Goal: Task Accomplishment & Management: Use online tool/utility

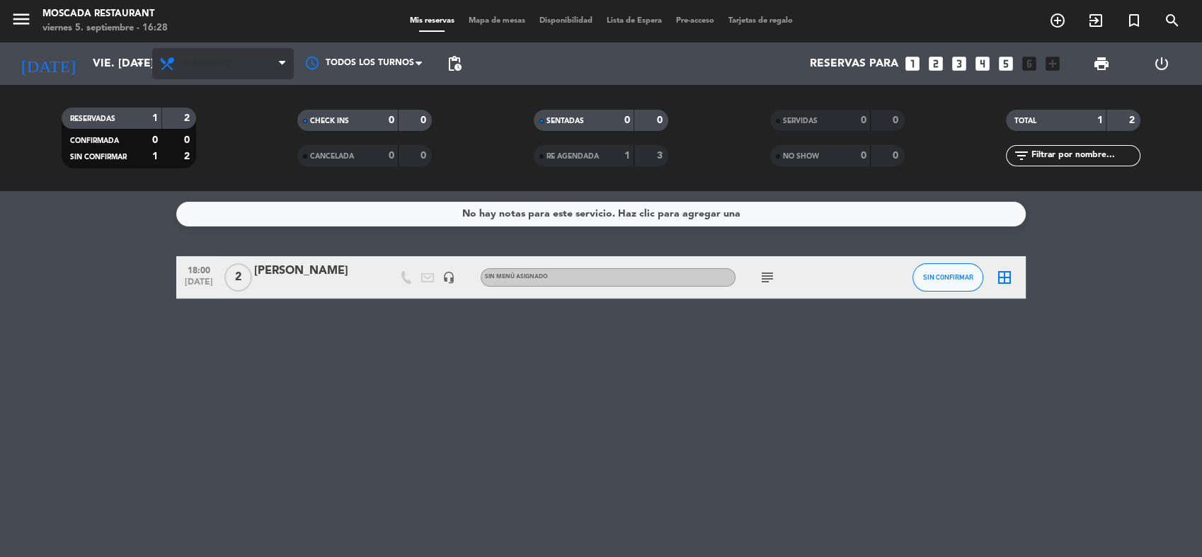
click at [195, 53] on span "Almuerzo" at bounding box center [223, 63] width 142 height 31
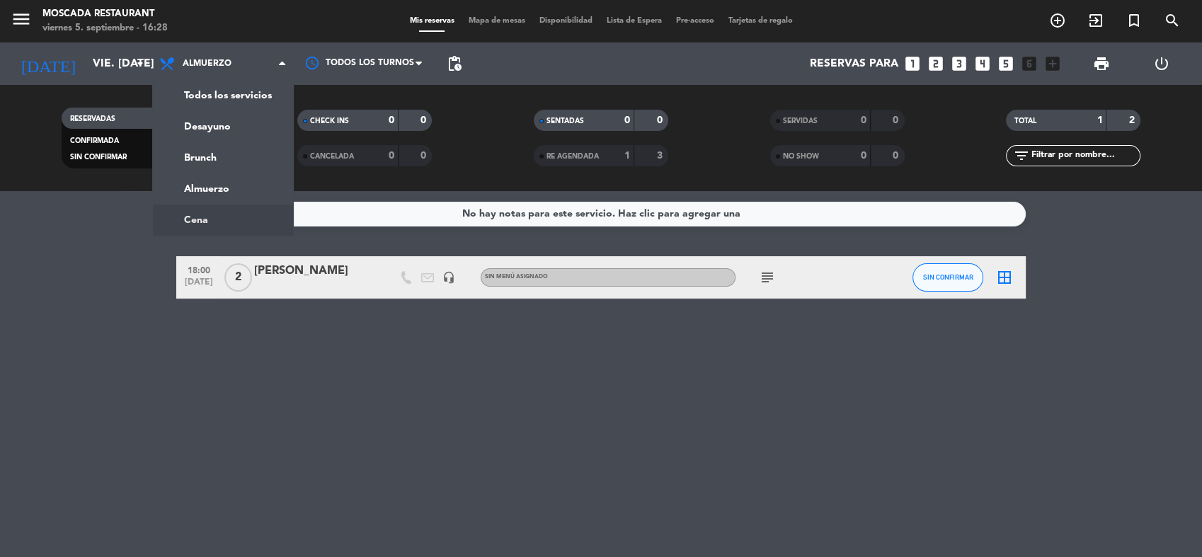
click at [219, 219] on ng-component "menu Moscada Restaurant viernes 5. septiembre - 16:28 Mis reservas Mapa de mesa…" at bounding box center [601, 278] width 1202 height 557
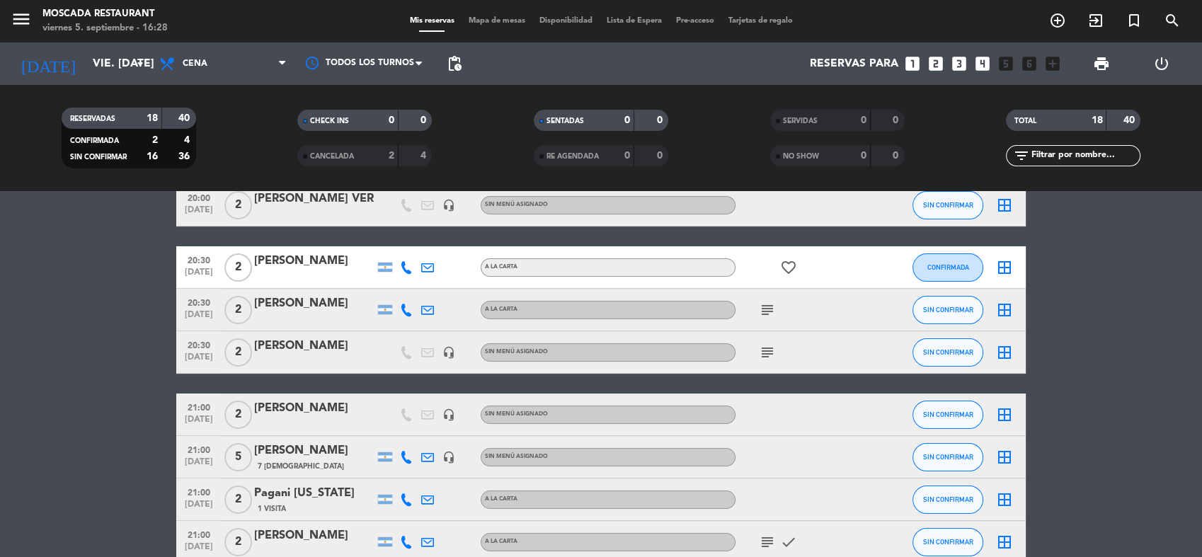
scroll to position [236, 0]
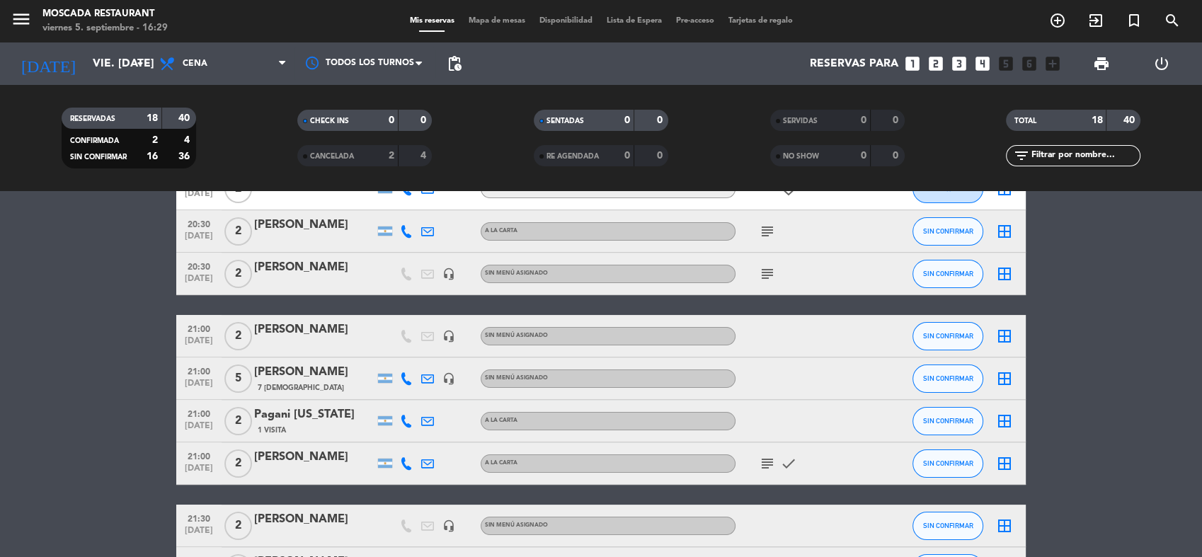
click at [248, 365] on div "5" at bounding box center [238, 378] width 33 height 42
click at [285, 368] on div "[PERSON_NAME]" at bounding box center [314, 372] width 120 height 18
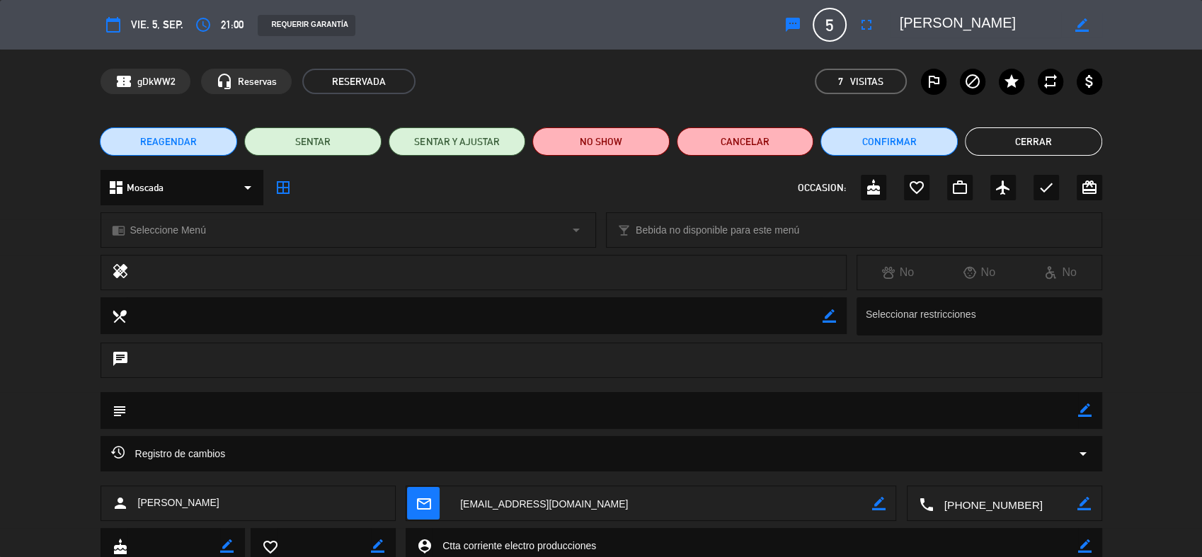
click at [816, 12] on div "5 [PERSON_NAME]" at bounding box center [830, 25] width 34 height 34
click at [841, 40] on div "5 [PERSON_NAME]" at bounding box center [830, 25] width 34 height 34
click at [837, 38] on span "5" at bounding box center [830, 25] width 34 height 34
click at [828, 20] on span "5" at bounding box center [830, 25] width 34 height 34
click at [858, 22] on icon "fullscreen" at bounding box center [866, 24] width 17 height 17
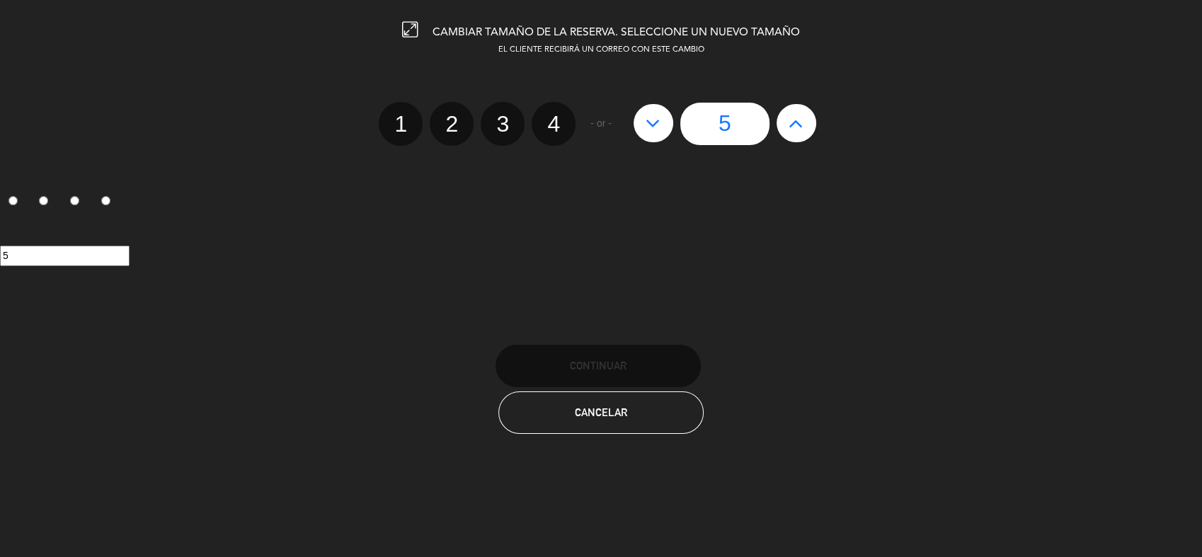
click at [794, 132] on icon at bounding box center [796, 123] width 15 height 23
type input "6"
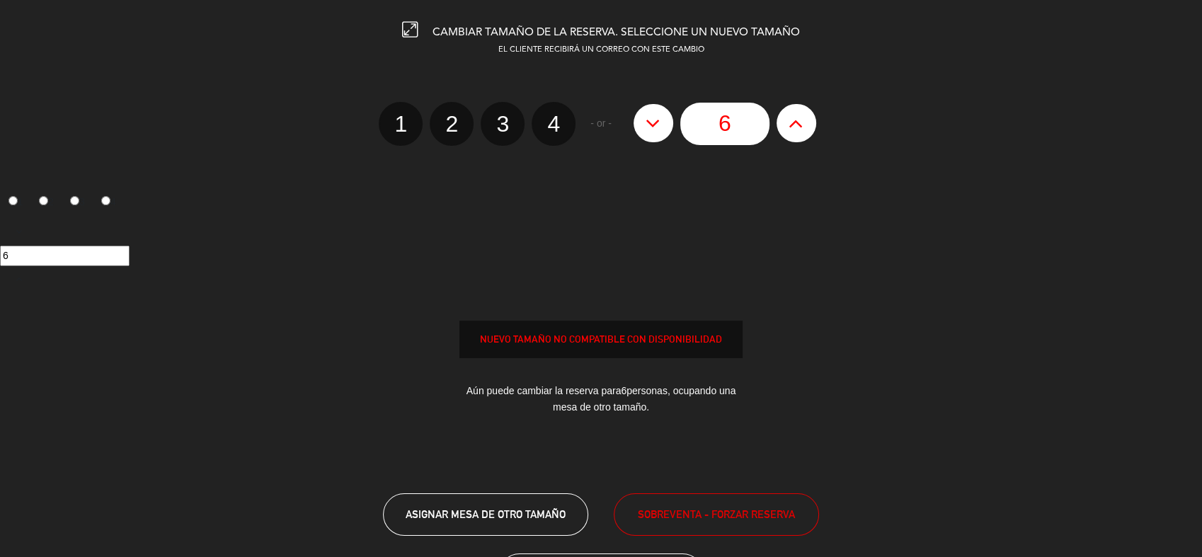
click at [794, 132] on icon at bounding box center [796, 123] width 15 height 23
type input "7"
click at [736, 515] on span "SOBREVENTA - FORZAR RESERVA" at bounding box center [716, 514] width 157 height 16
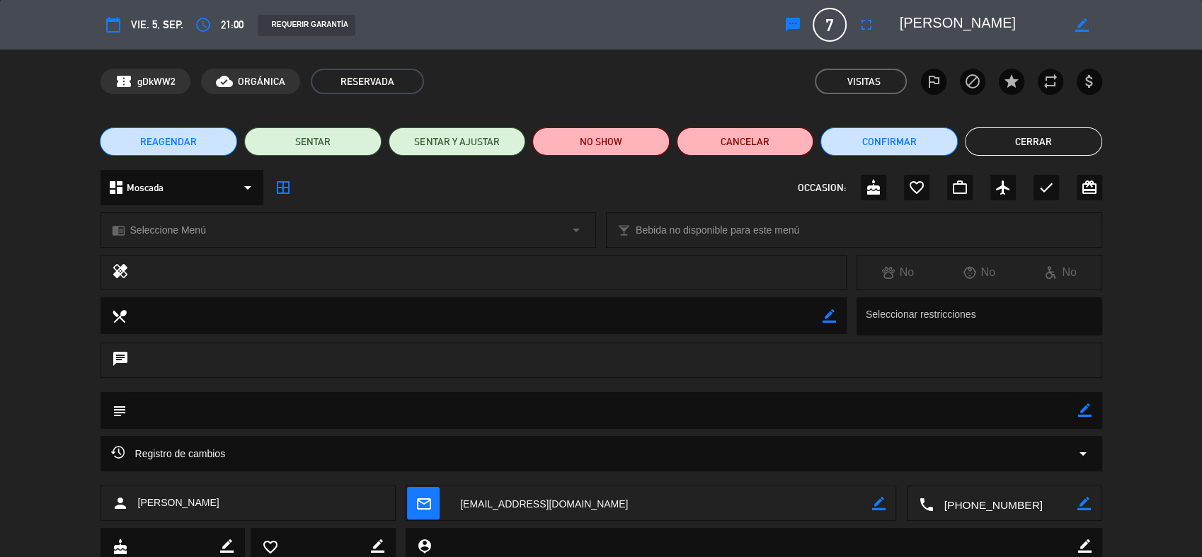
click at [1033, 145] on button "Cerrar" at bounding box center [1033, 141] width 137 height 28
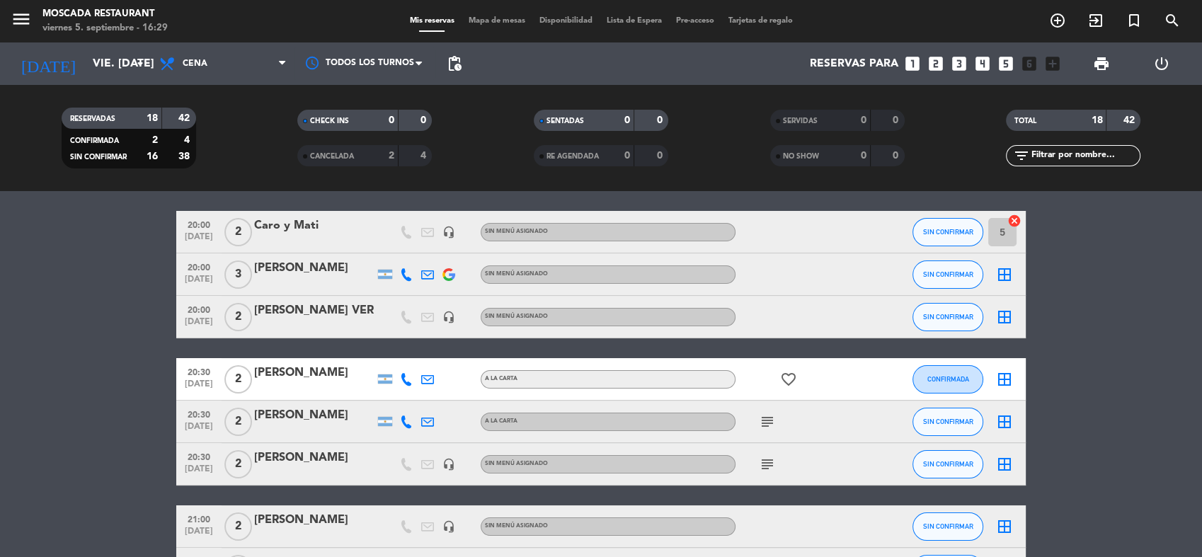
scroll to position [0, 0]
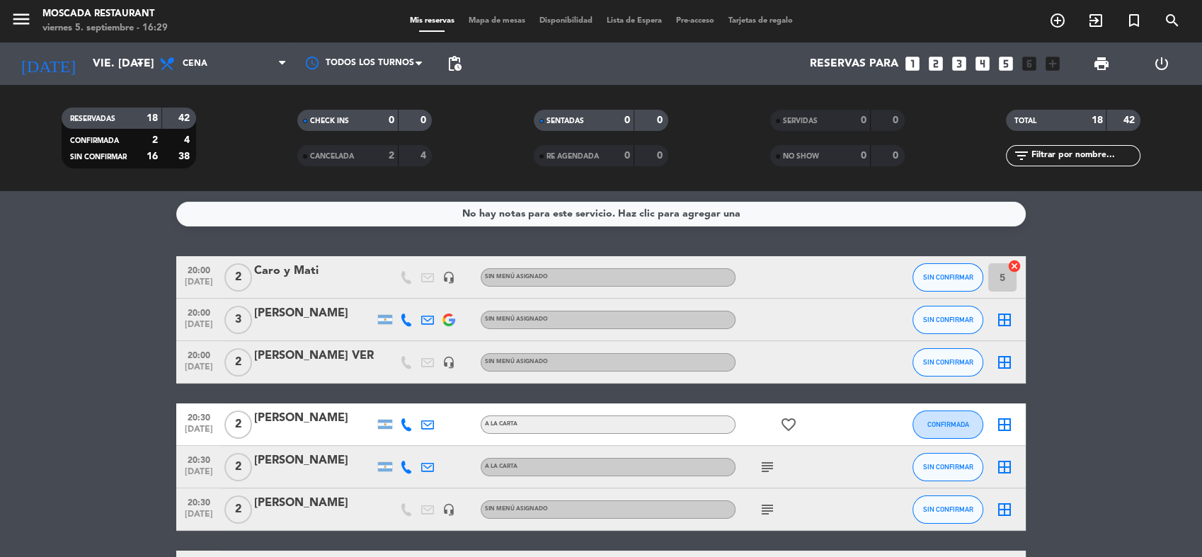
click at [500, 29] on div "menu Moscada Restaurant viernes 5. septiembre - 16:29 Mis reservas Mapa de mesa…" at bounding box center [601, 21] width 1202 height 42
click at [501, 23] on span "Mapa de mesas" at bounding box center [497, 21] width 71 height 8
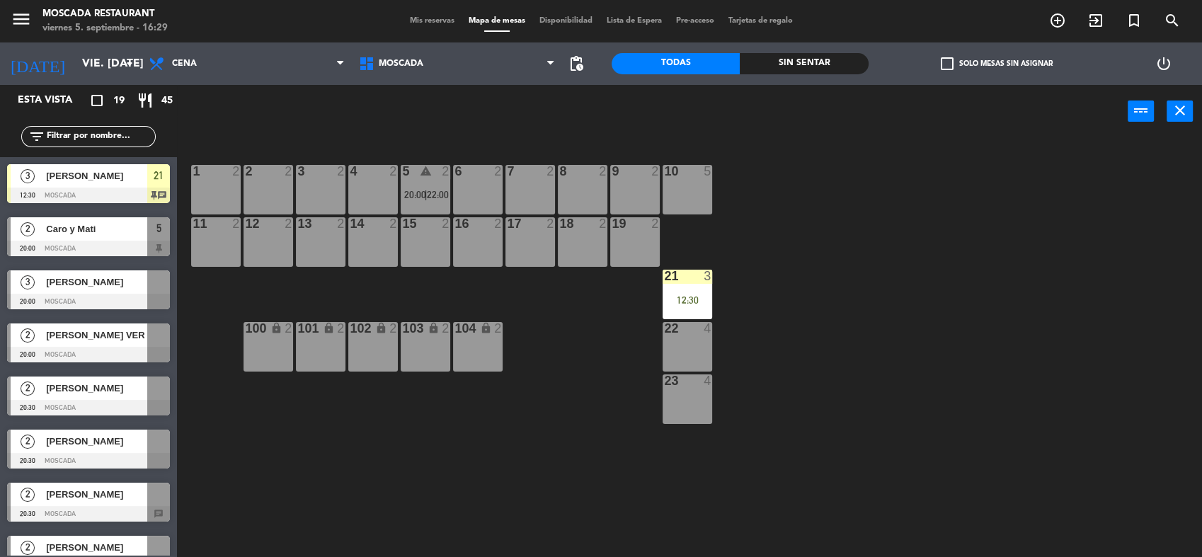
click at [959, 69] on label "check_box_outline_blank Solo mesas sin asignar" at bounding box center [997, 63] width 112 height 13
click at [997, 64] on input "check_box_outline_blank Solo mesas sin asignar" at bounding box center [997, 64] width 0 height 0
click at [959, 66] on label "check_box Solo mesas sin asignar" at bounding box center [997, 63] width 112 height 13
click at [997, 64] on input "check_box Solo mesas sin asignar" at bounding box center [997, 64] width 0 height 0
click at [958, 65] on label "check_box_outline_blank Solo mesas sin asignar" at bounding box center [997, 63] width 112 height 13
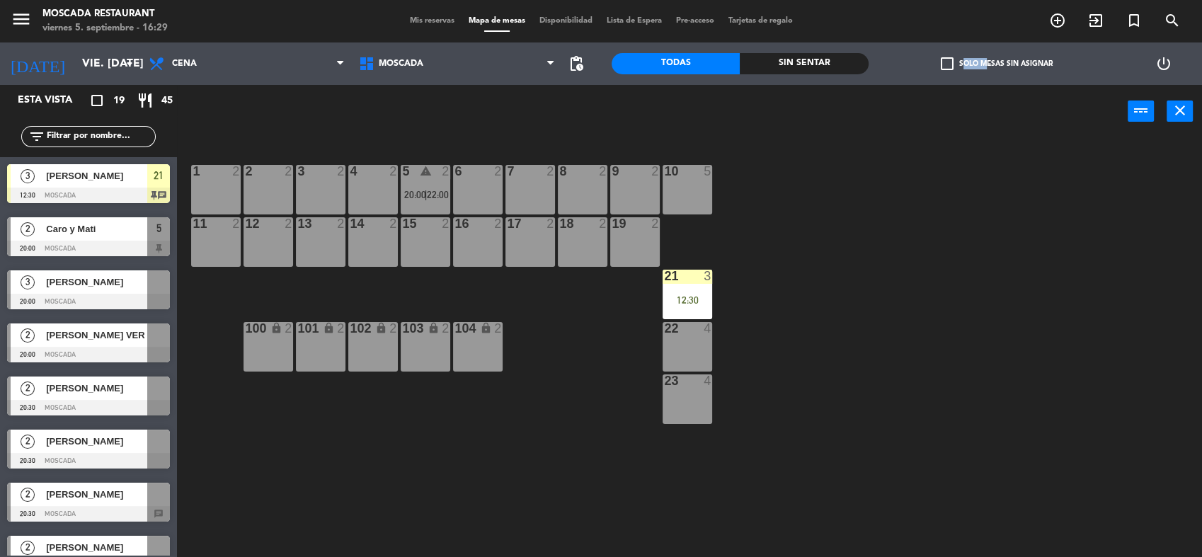
click at [997, 64] on input "check_box_outline_blank Solo mesas sin asignar" at bounding box center [997, 64] width 0 height 0
click at [108, 231] on span "[PERSON_NAME] VER" at bounding box center [96, 229] width 101 height 15
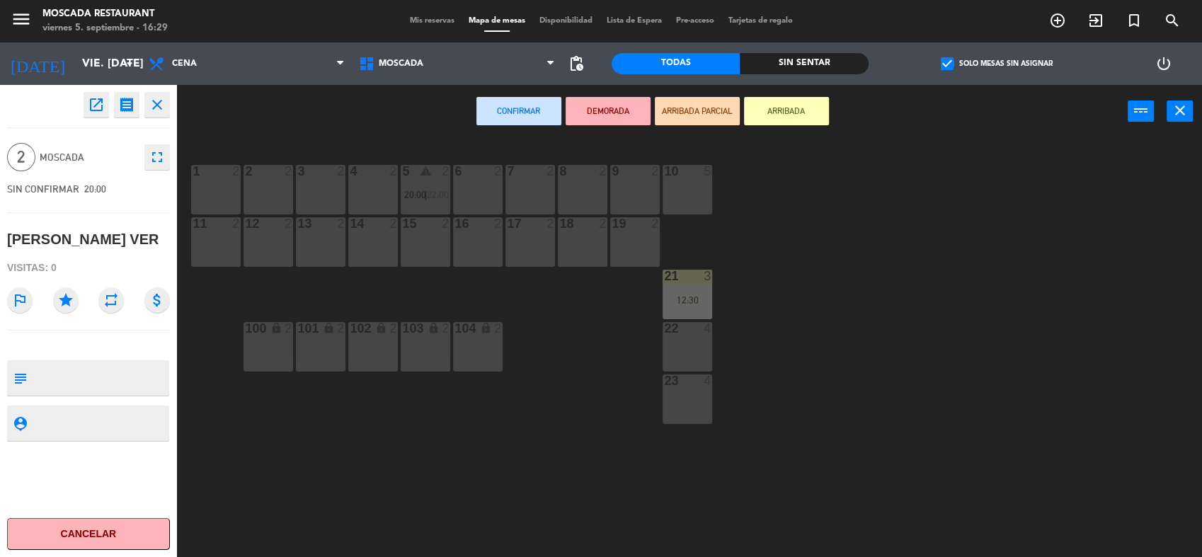
click at [637, 186] on div "9 2" at bounding box center [635, 190] width 50 height 50
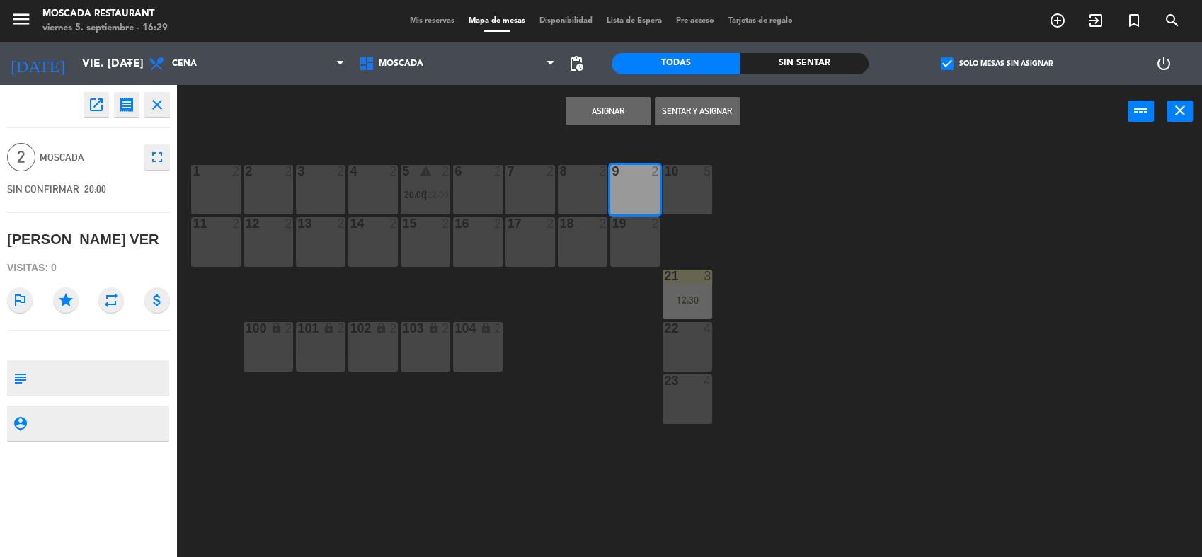
click at [589, 134] on div "Asignar Sentar y Asignar power_input close" at bounding box center [652, 112] width 951 height 54
drag, startPoint x: 589, startPoint y: 117, endPoint x: 337, endPoint y: 191, distance: 262.7
click at [589, 115] on button "Asignar" at bounding box center [608, 111] width 85 height 28
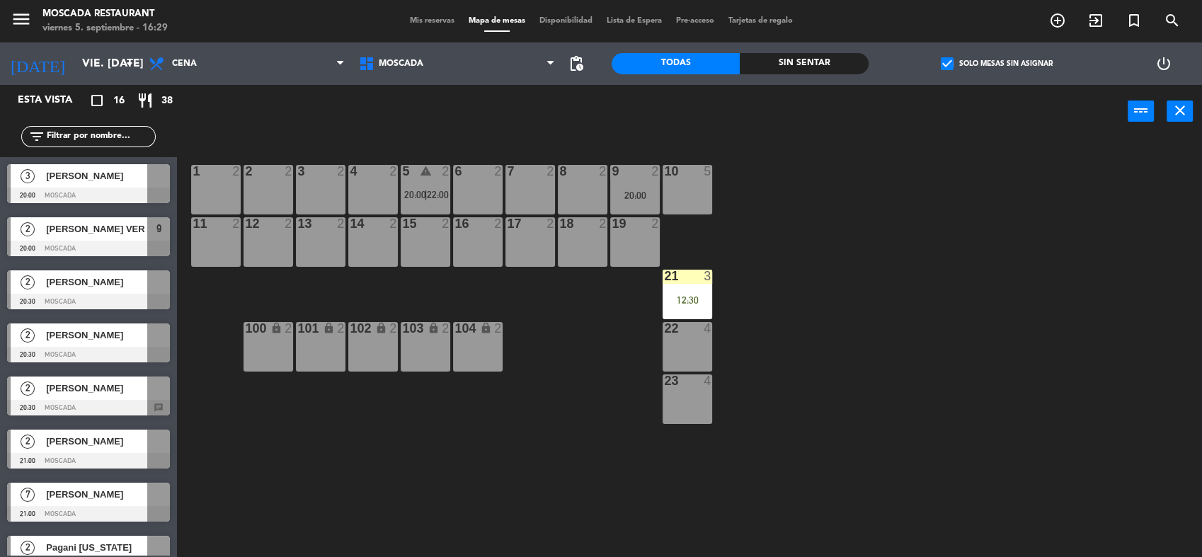
click at [97, 191] on div at bounding box center [88, 196] width 163 height 16
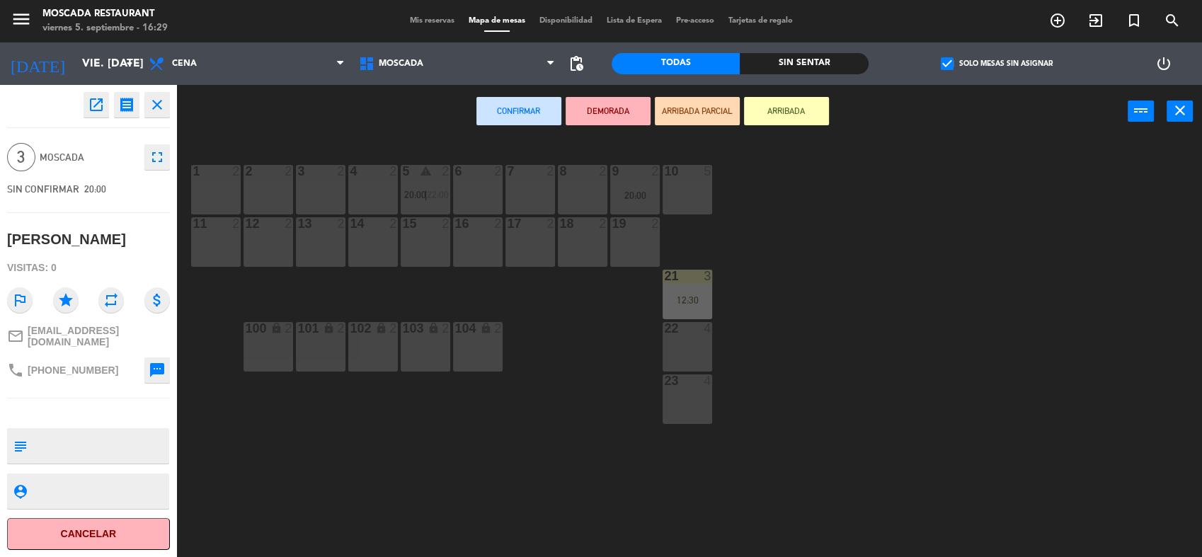
click at [682, 342] on div "22 4" at bounding box center [688, 347] width 50 height 50
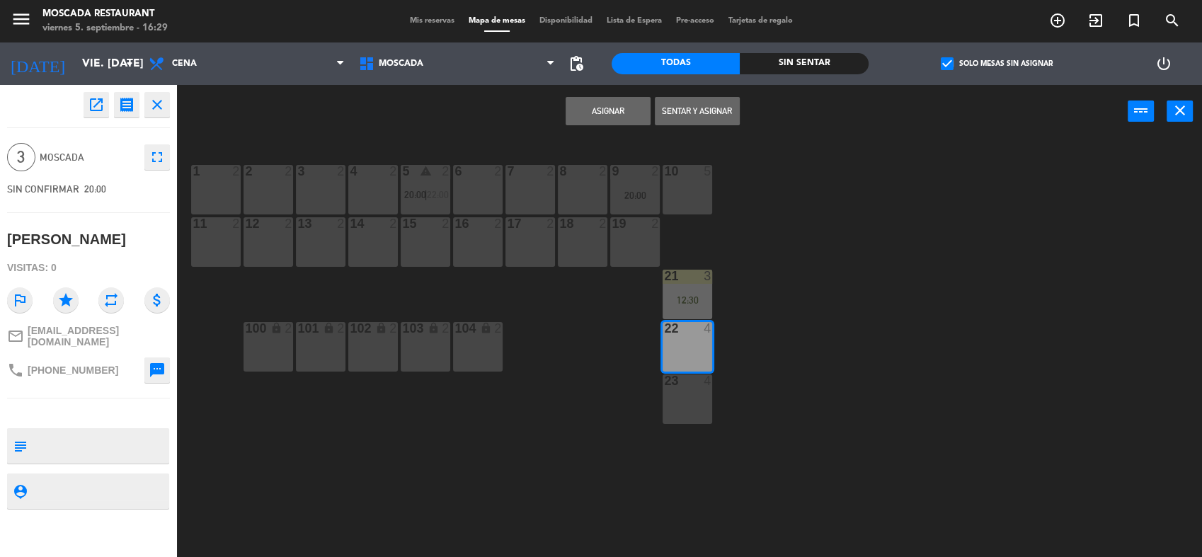
click at [566, 100] on button "Asignar" at bounding box center [608, 111] width 85 height 28
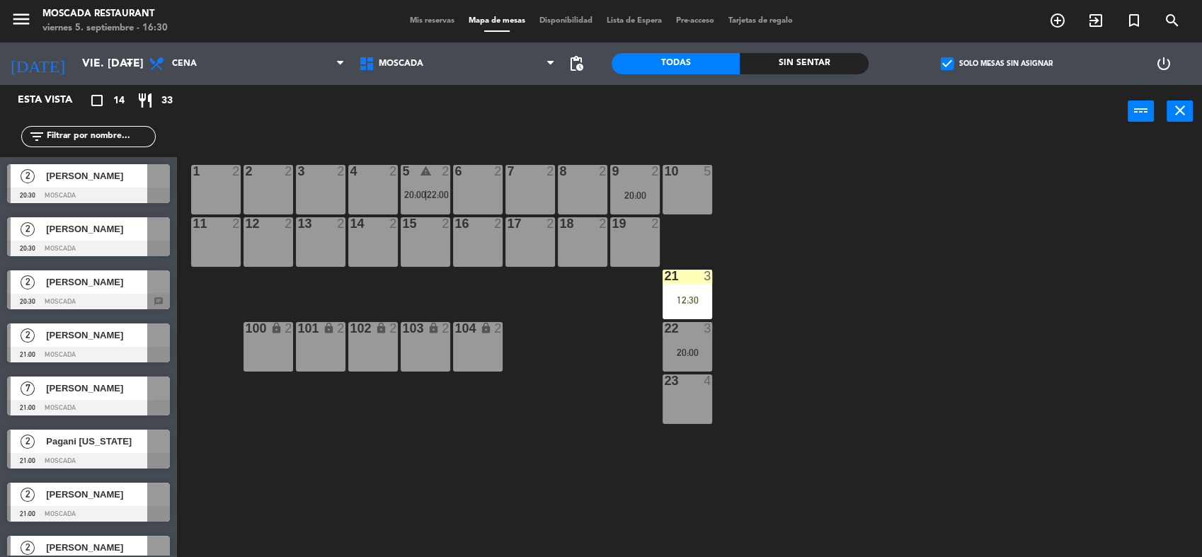
click at [79, 389] on span "[PERSON_NAME]" at bounding box center [96, 388] width 101 height 15
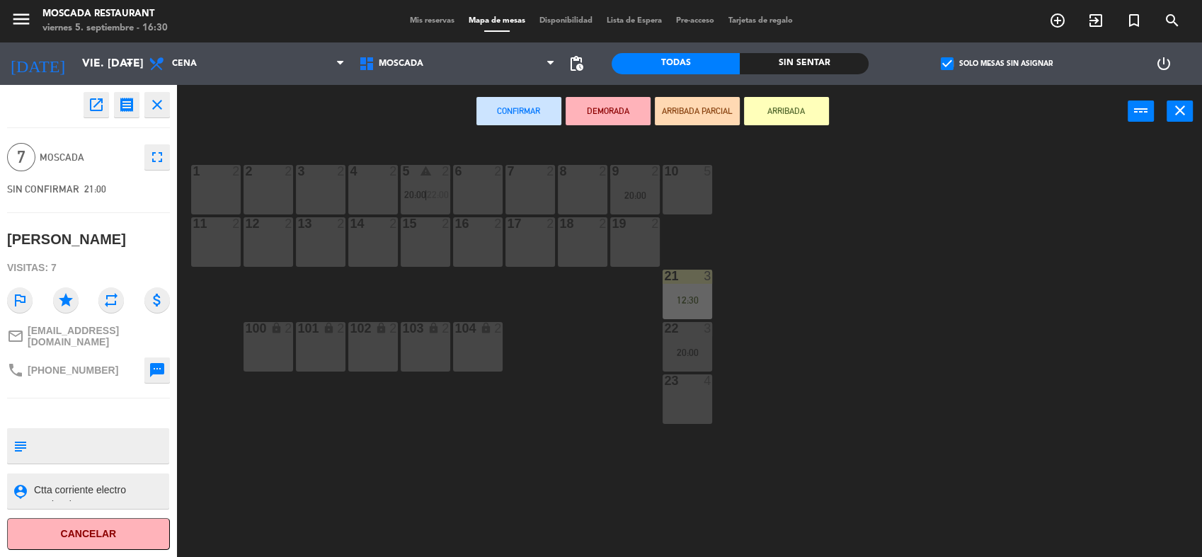
click at [532, 169] on div at bounding box center [530, 171] width 23 height 13
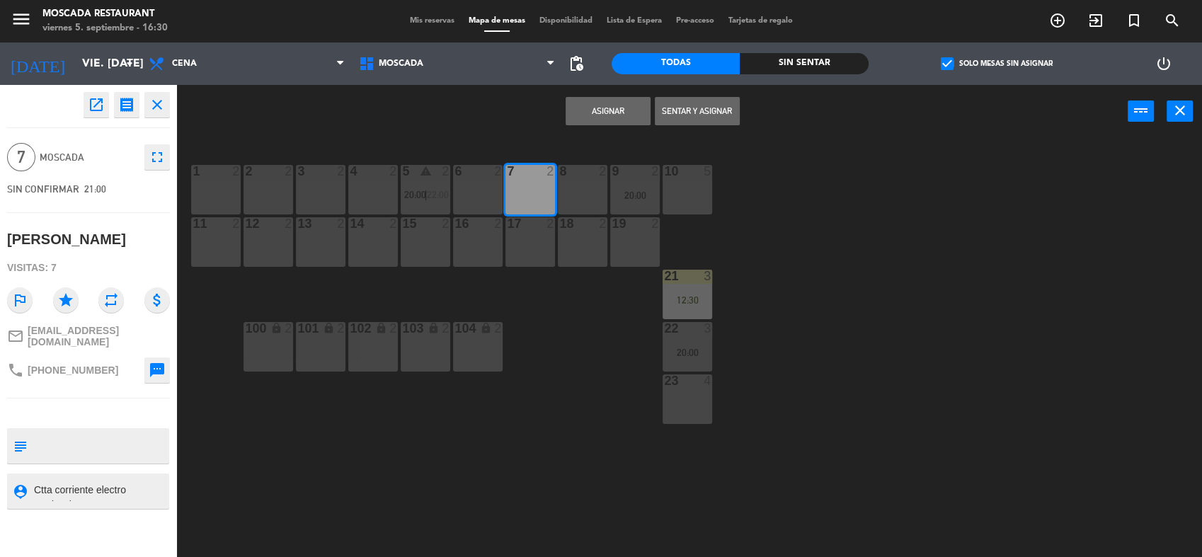
drag, startPoint x: 582, startPoint y: 181, endPoint x: 549, endPoint y: 205, distance: 40.1
click at [582, 184] on div "8 2" at bounding box center [583, 190] width 50 height 50
click at [530, 242] on div "17 2" at bounding box center [530, 242] width 50 height 50
click at [577, 241] on div "18 2" at bounding box center [583, 242] width 50 height 50
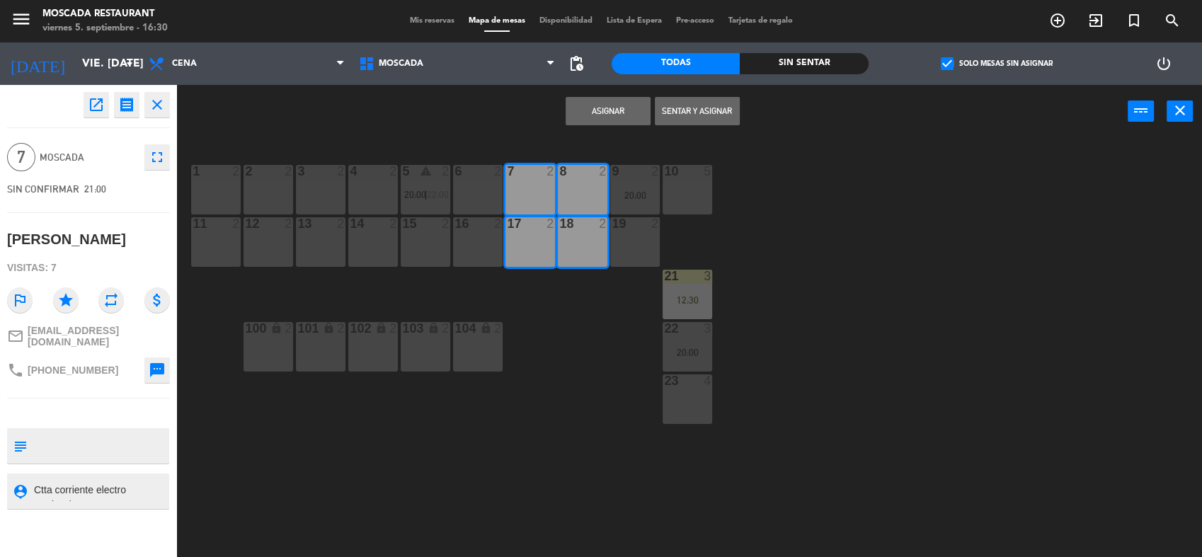
drag, startPoint x: 516, startPoint y: 255, endPoint x: 534, endPoint y: 248, distance: 19.5
click at [520, 253] on div "17 2" at bounding box center [530, 242] width 50 height 50
click at [628, 230] on div at bounding box center [635, 223] width 23 height 13
click at [600, 104] on button "Asignar" at bounding box center [608, 111] width 85 height 28
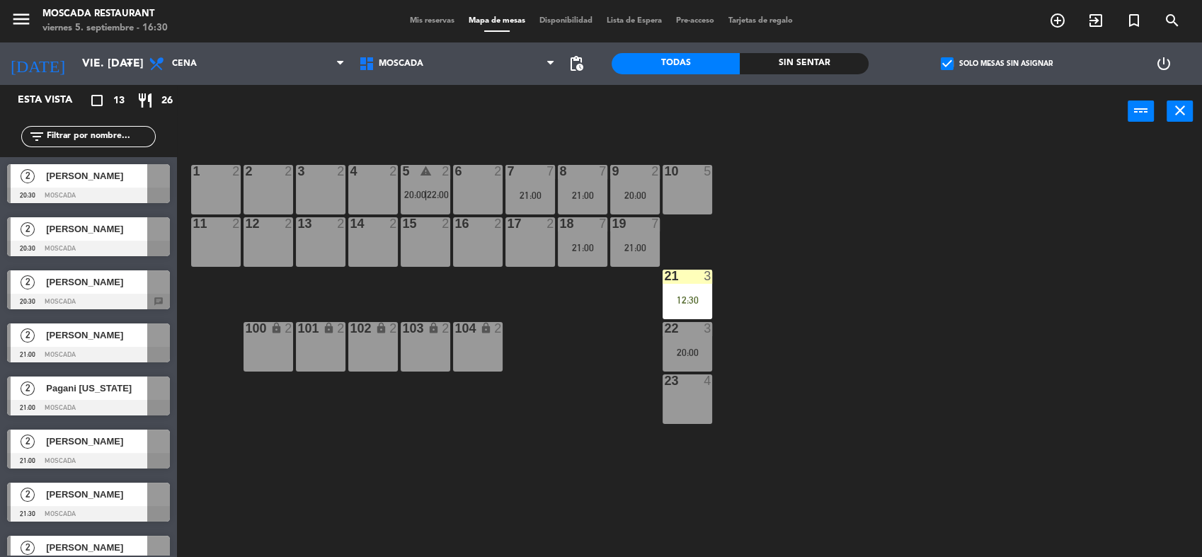
click at [162, 294] on div at bounding box center [88, 302] width 163 height 16
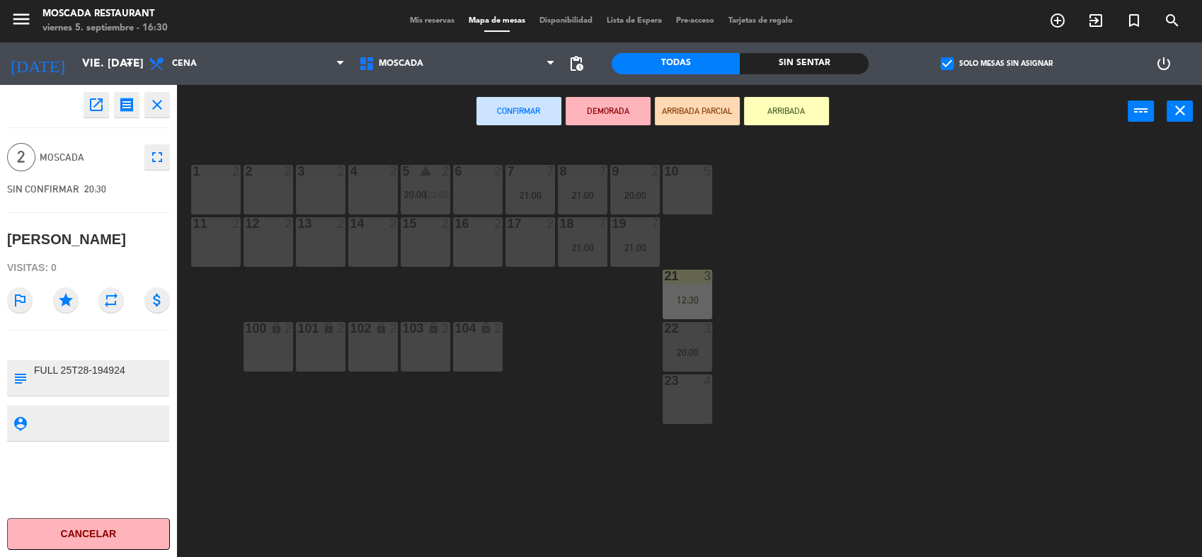
click at [218, 181] on div "1 2" at bounding box center [216, 190] width 50 height 50
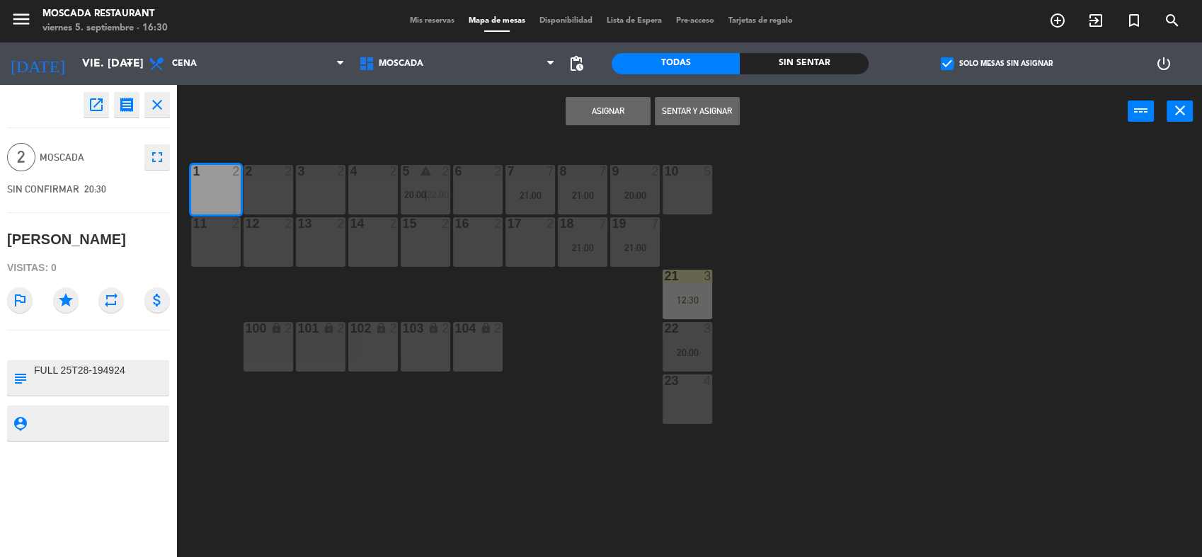
click at [629, 103] on button "Asignar" at bounding box center [608, 111] width 85 height 28
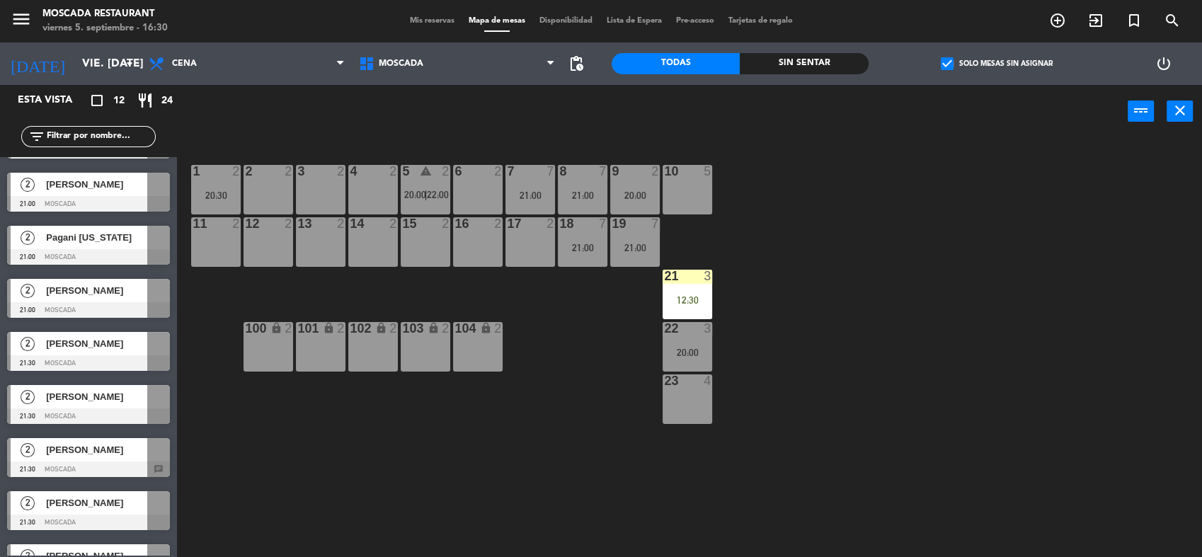
scroll to position [238, 0]
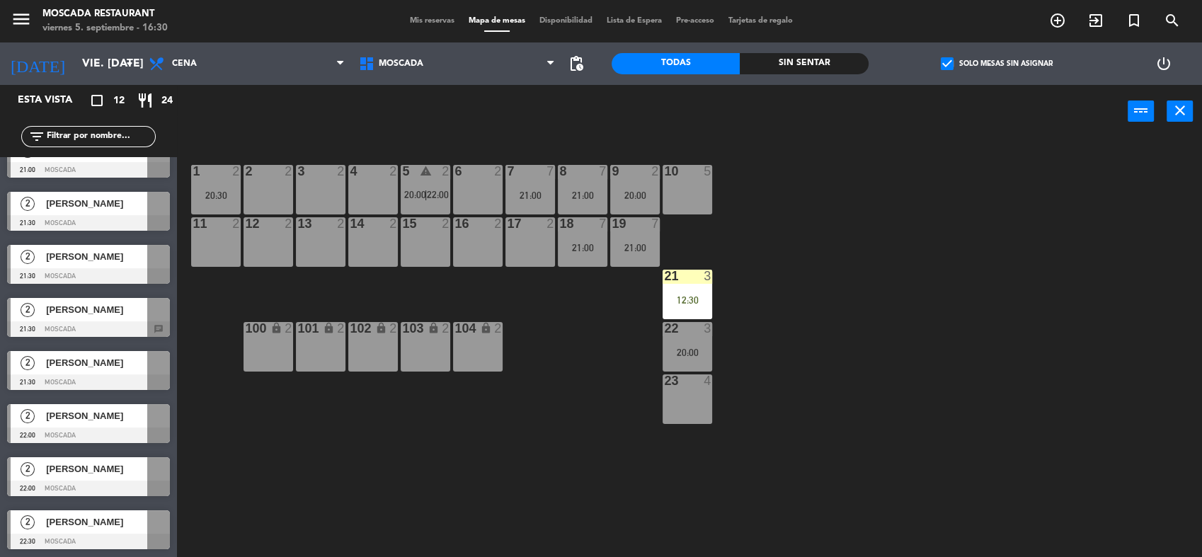
click at [127, 307] on span "[PERSON_NAME]" at bounding box center [96, 309] width 101 height 15
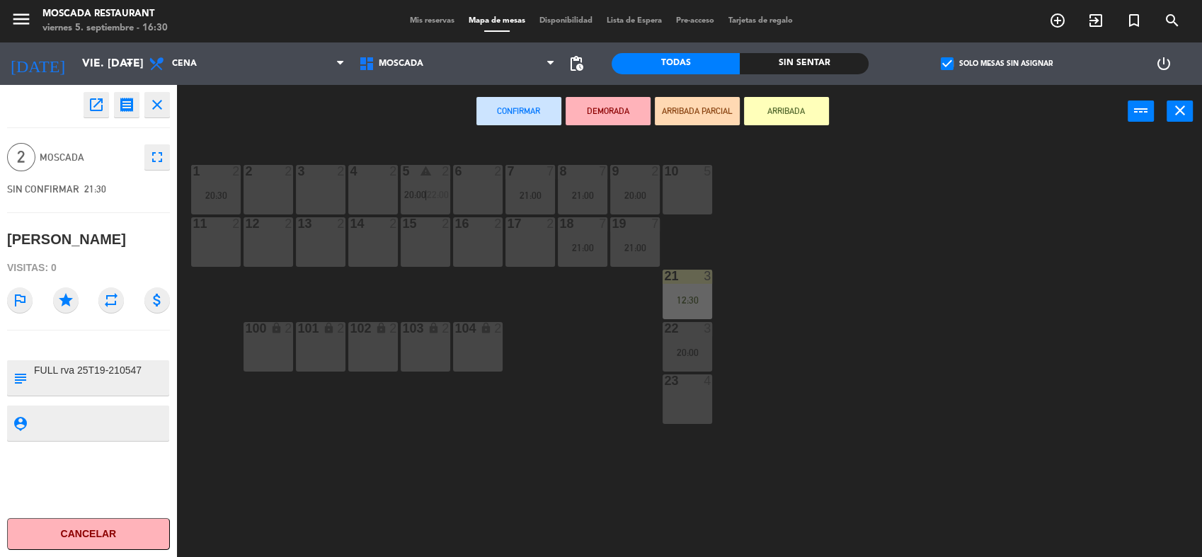
click at [283, 181] on div "2 2" at bounding box center [269, 190] width 50 height 50
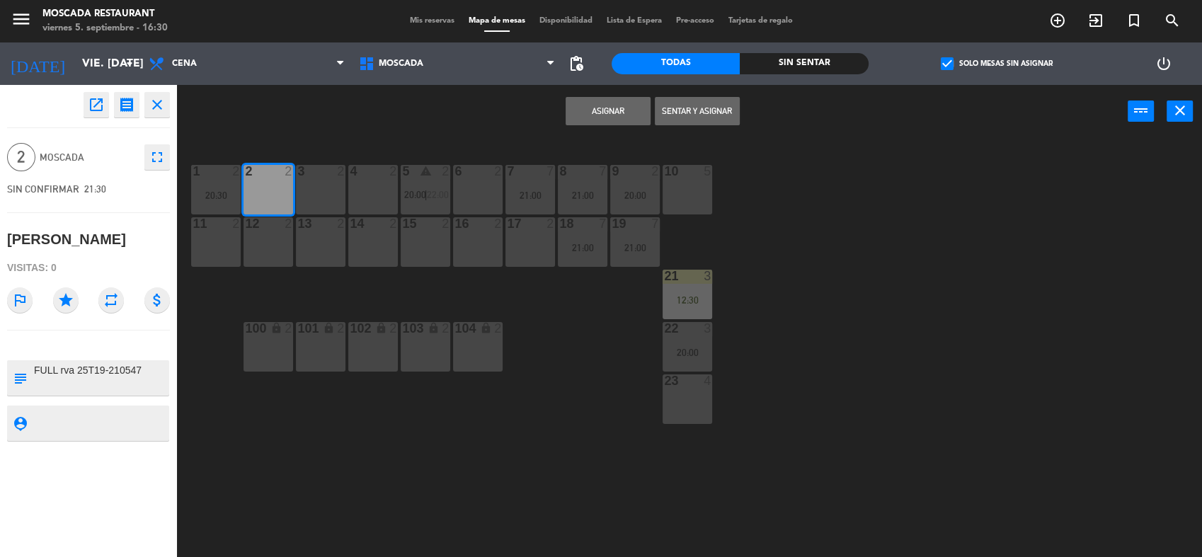
click at [630, 101] on button "Asignar" at bounding box center [608, 111] width 85 height 28
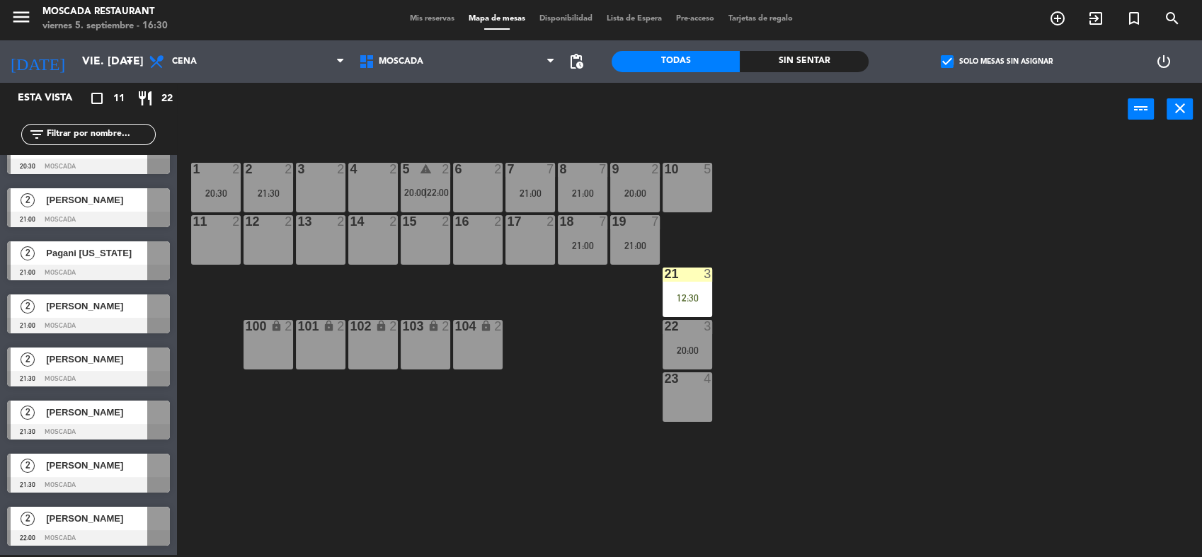
scroll to position [0, 0]
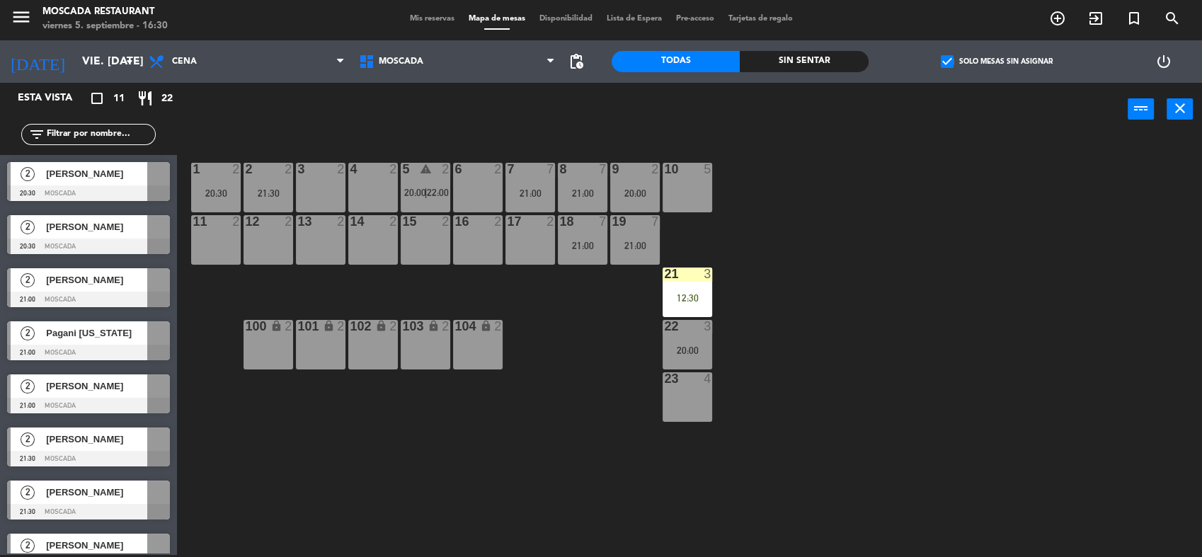
click at [130, 180] on div "2 [PERSON_NAME] 20:30 Moscada" at bounding box center [88, 181] width 177 height 53
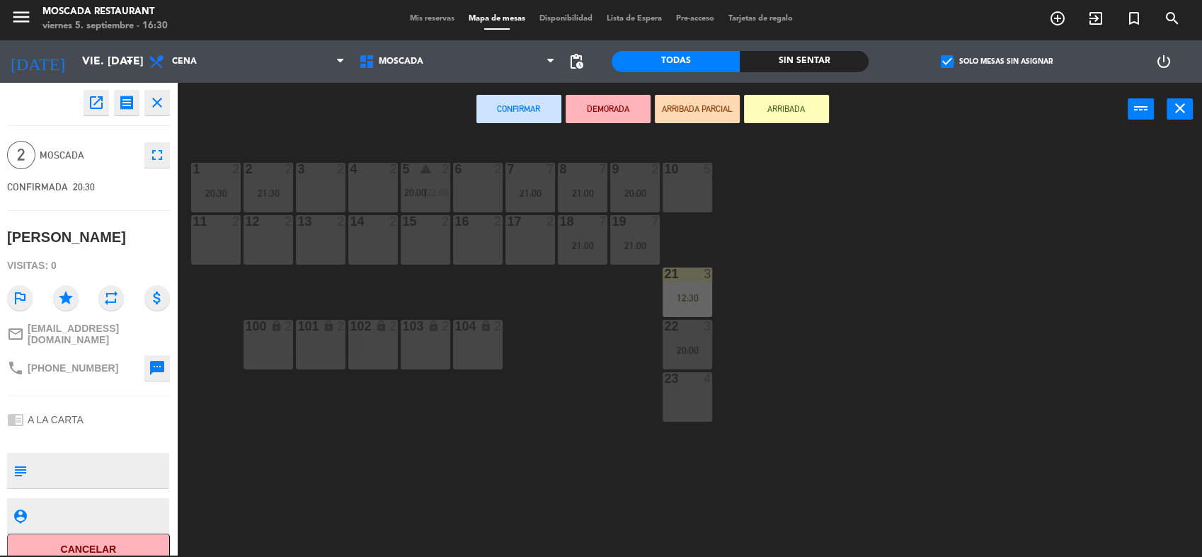
click at [335, 182] on div "3 2" at bounding box center [321, 188] width 50 height 50
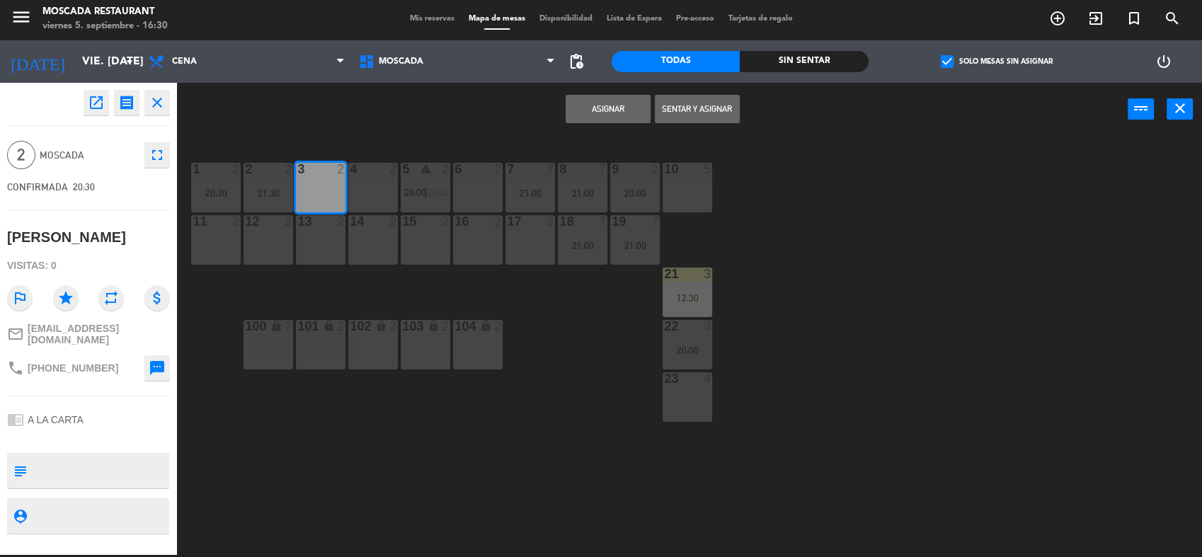
click at [606, 99] on button "Asignar" at bounding box center [608, 109] width 85 height 28
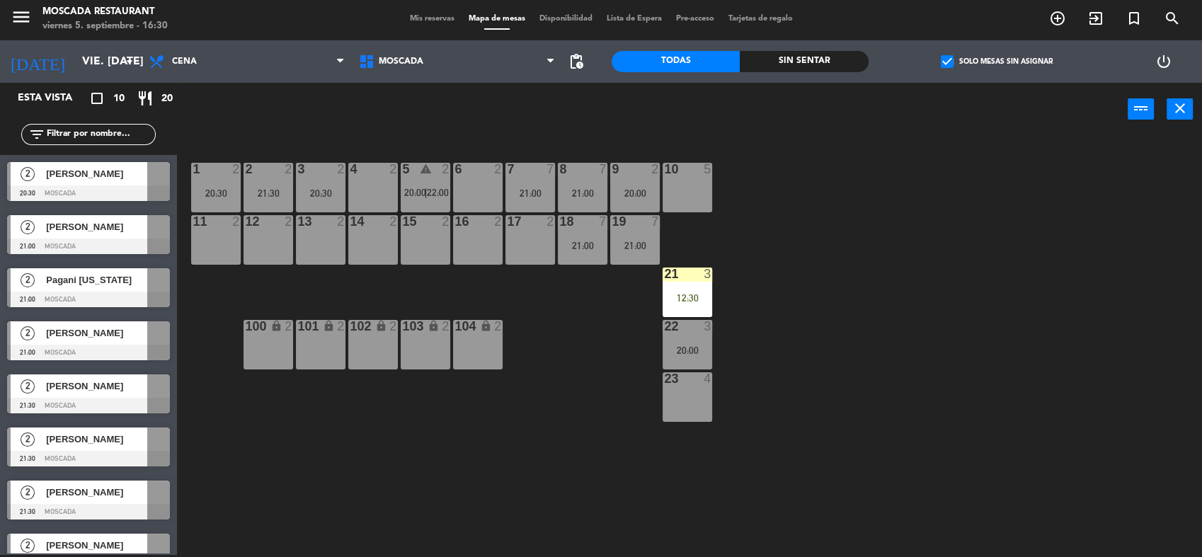
click at [153, 190] on div at bounding box center [88, 193] width 163 height 16
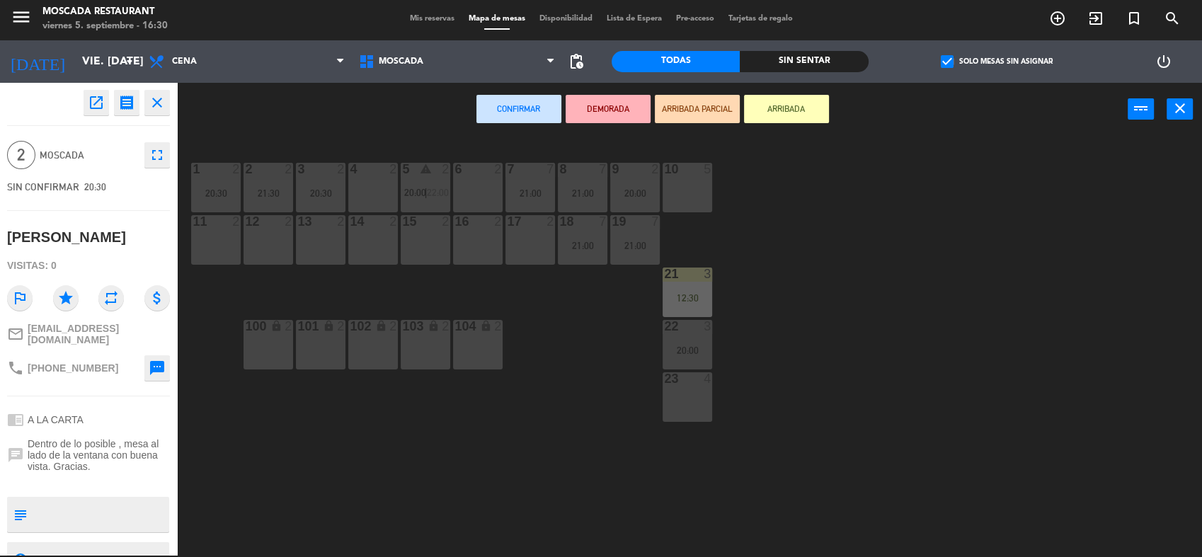
click at [365, 166] on div at bounding box center [373, 169] width 23 height 13
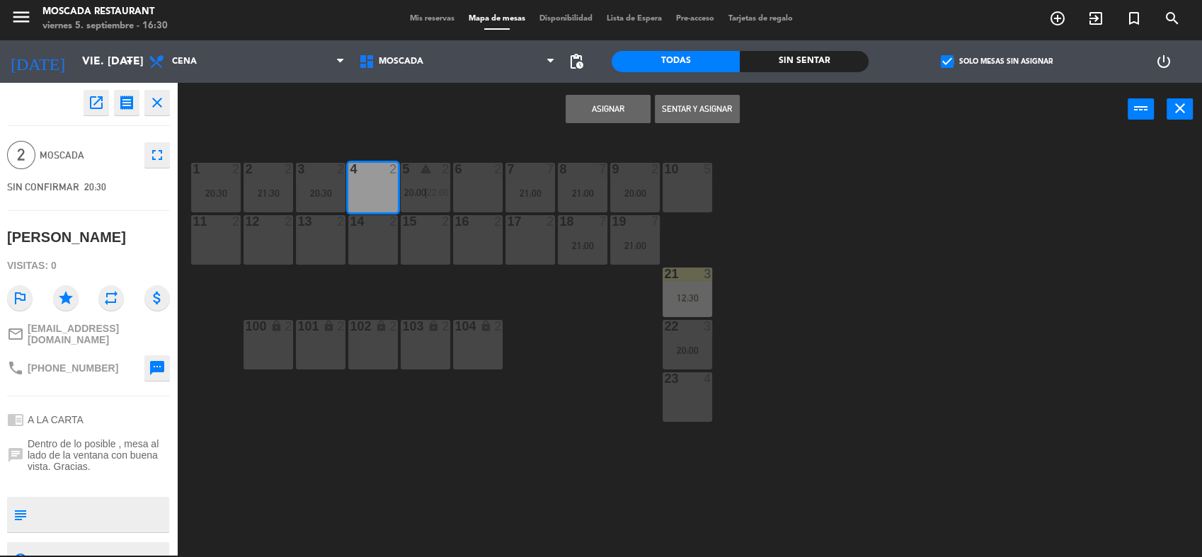
click at [590, 102] on button "Asignar" at bounding box center [608, 109] width 85 height 28
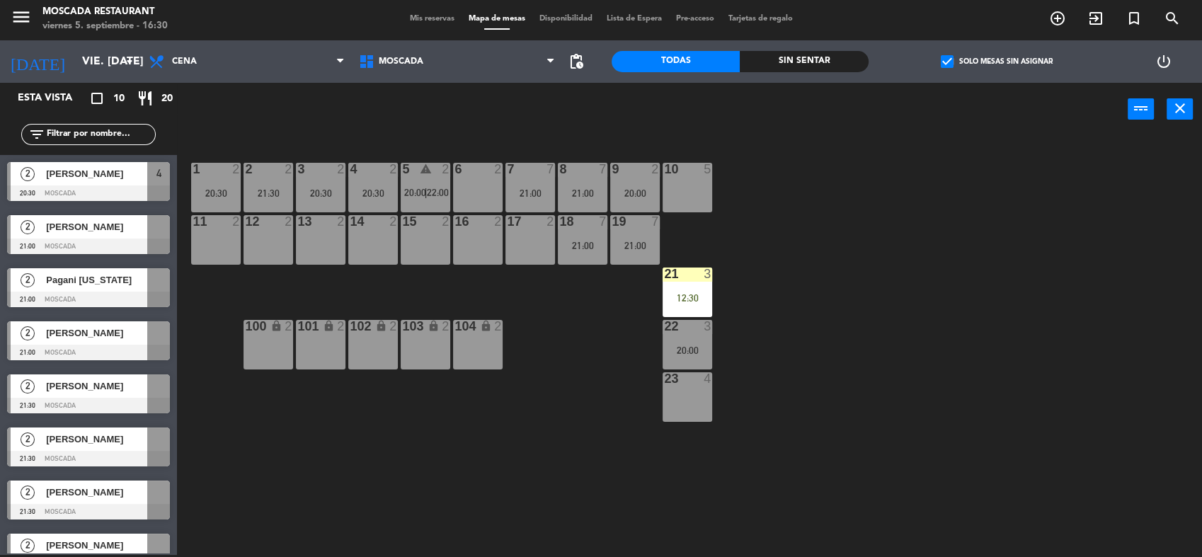
drag, startPoint x: 225, startPoint y: 190, endPoint x: 291, endPoint y: 188, distance: 65.9
click at [224, 190] on div "20:30" at bounding box center [216, 193] width 50 height 10
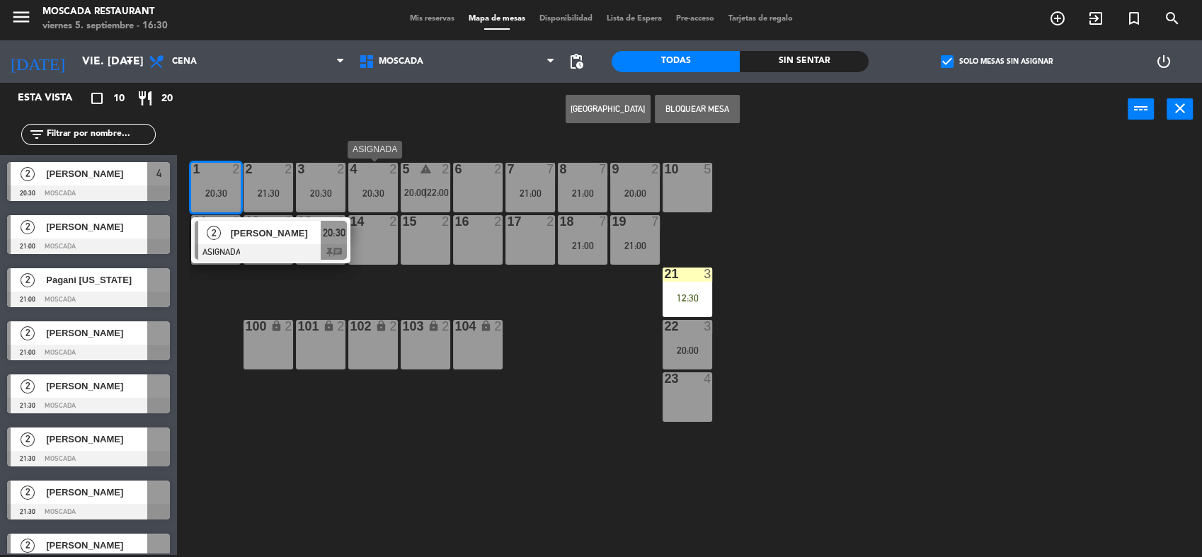
click at [382, 188] on div "20:30" at bounding box center [373, 193] width 50 height 10
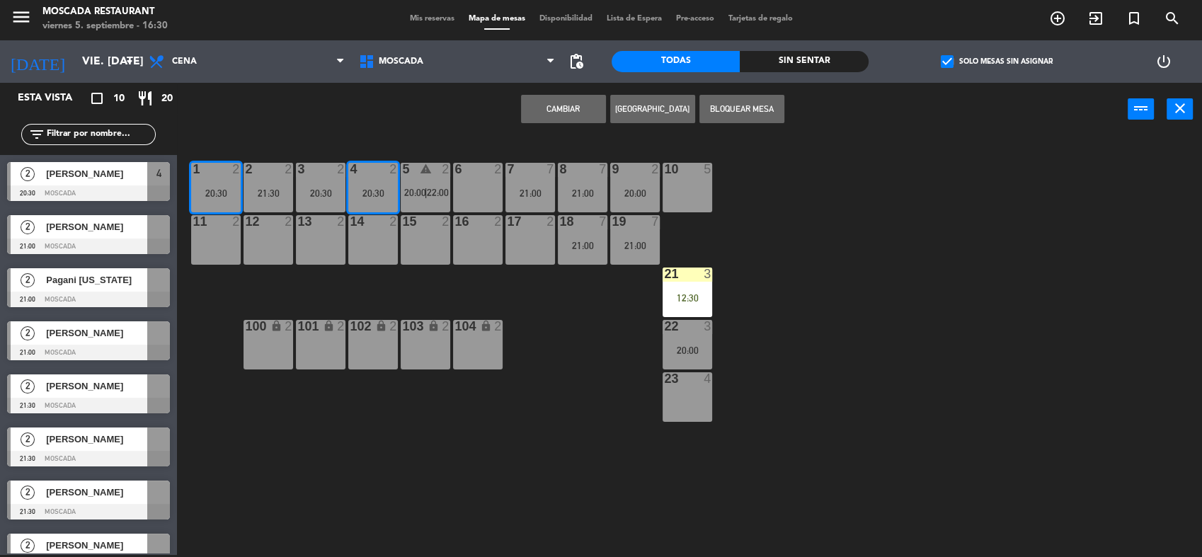
click at [565, 108] on button "Cambiar" at bounding box center [563, 109] width 85 height 28
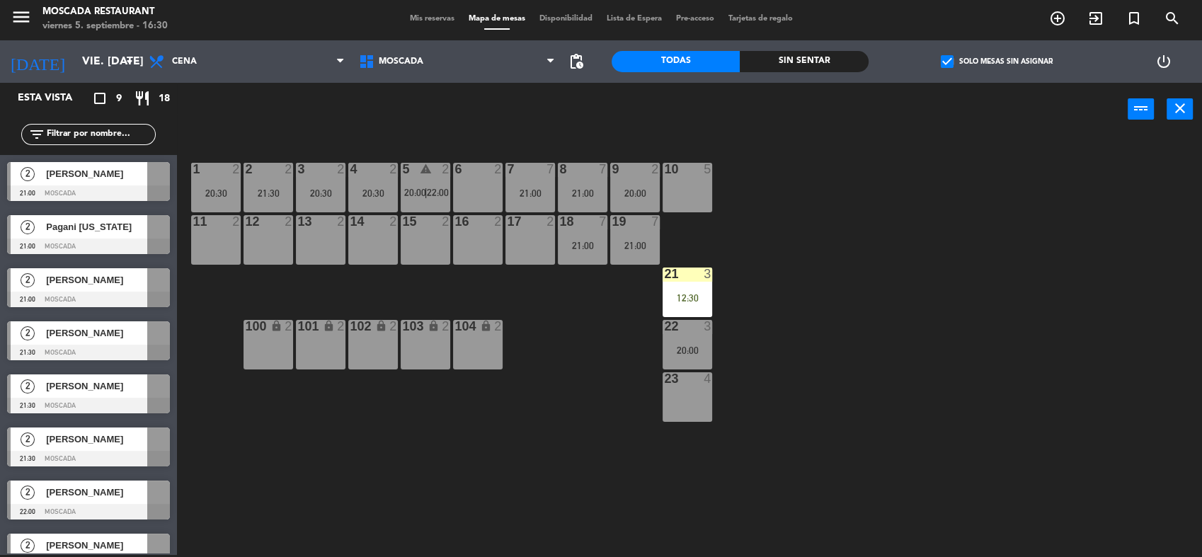
click at [125, 187] on div at bounding box center [88, 193] width 163 height 16
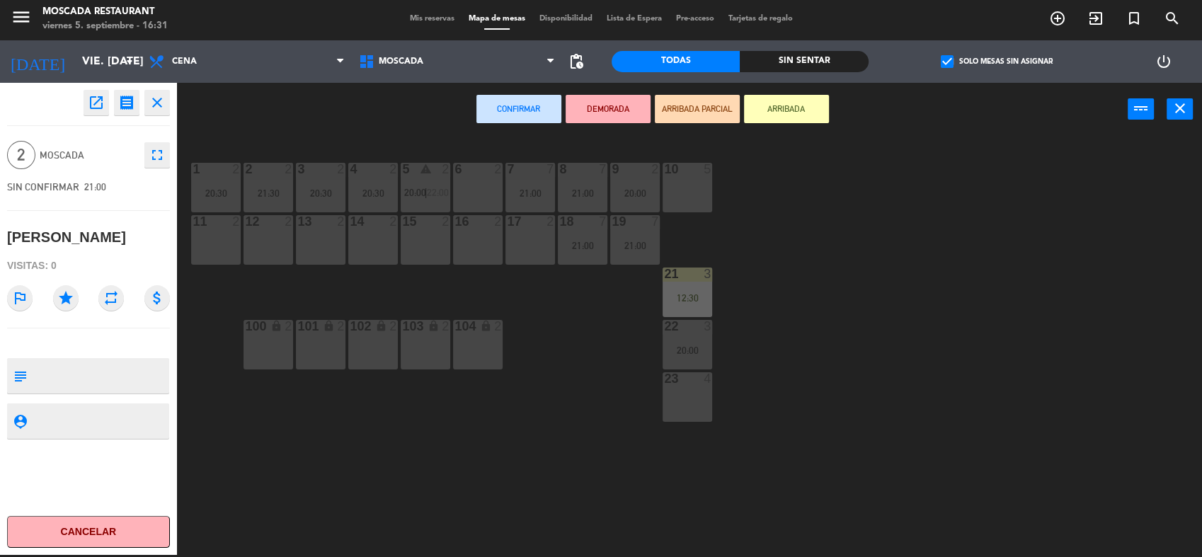
drag, startPoint x: 470, startPoint y: 193, endPoint x: 507, endPoint y: 147, distance: 58.4
click at [470, 191] on div "6 2" at bounding box center [478, 188] width 50 height 50
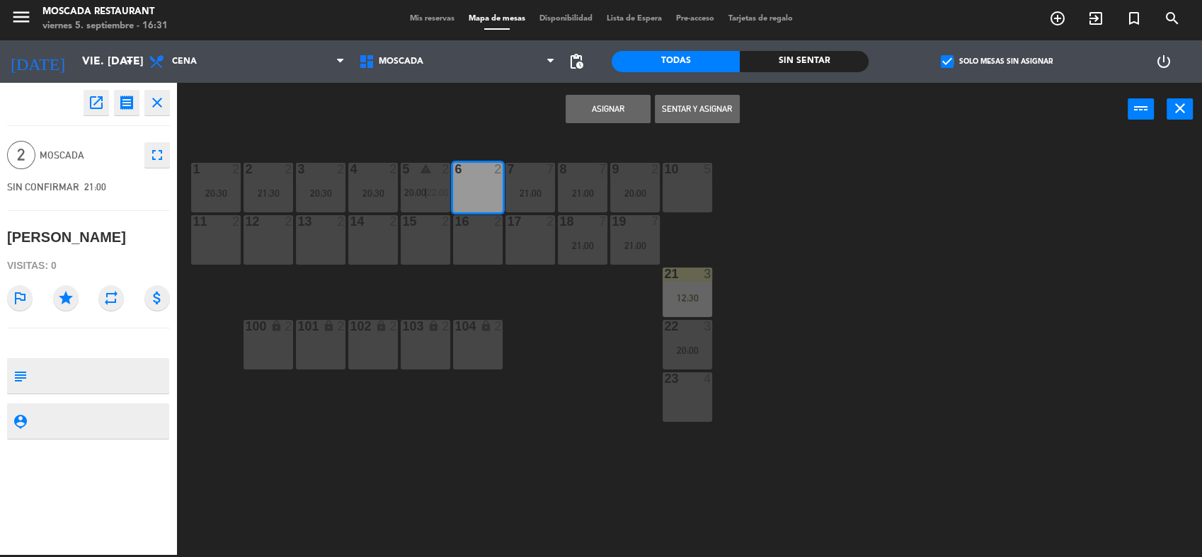
click at [612, 104] on button "Asignar" at bounding box center [608, 109] width 85 height 28
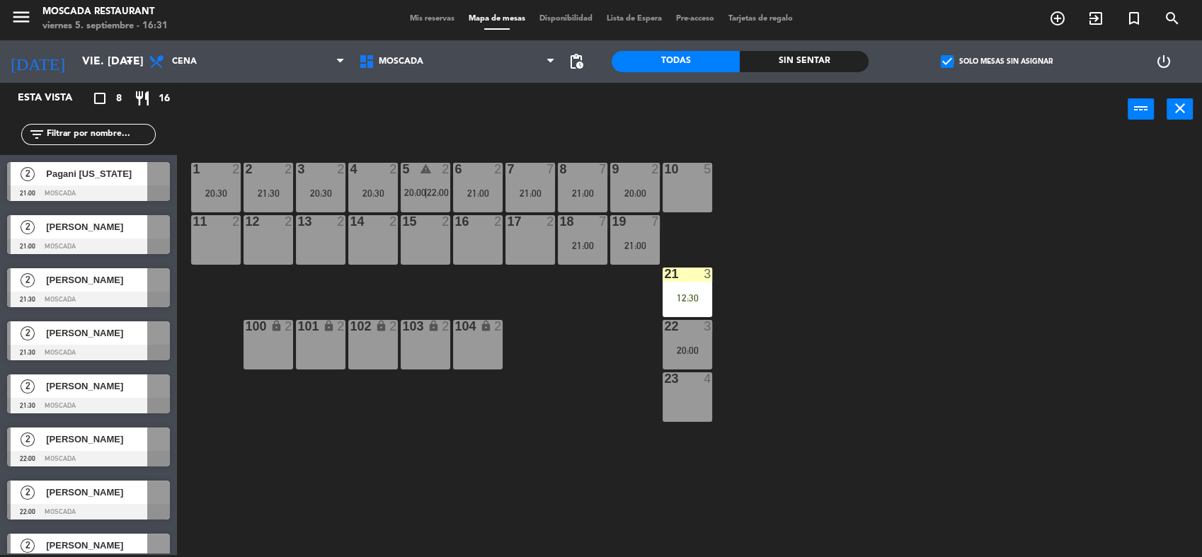
click at [151, 184] on div at bounding box center [158, 173] width 23 height 23
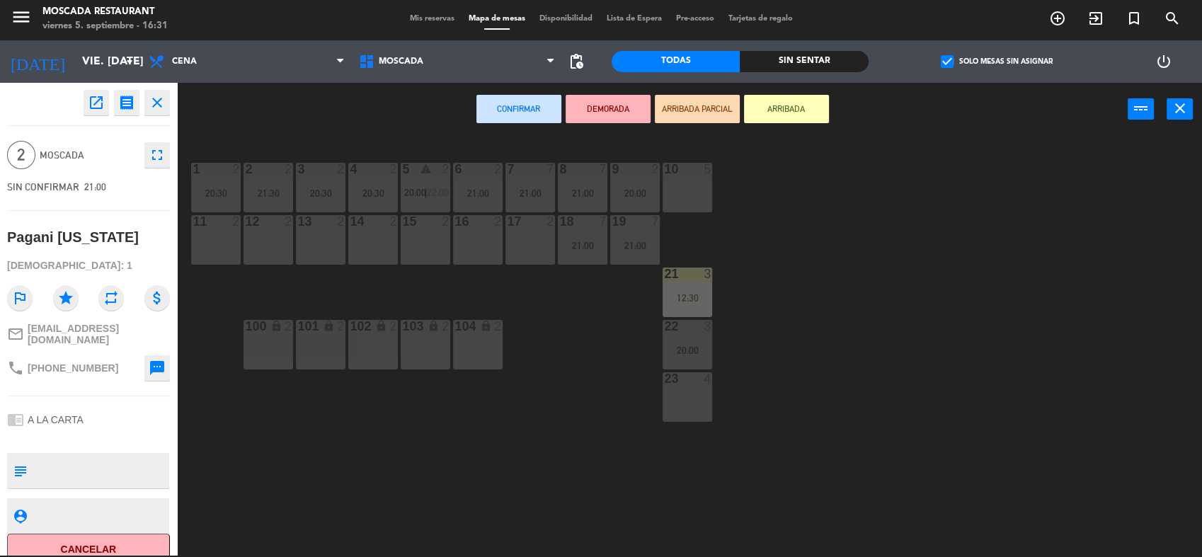
click at [431, 244] on div "15 2" at bounding box center [426, 240] width 50 height 50
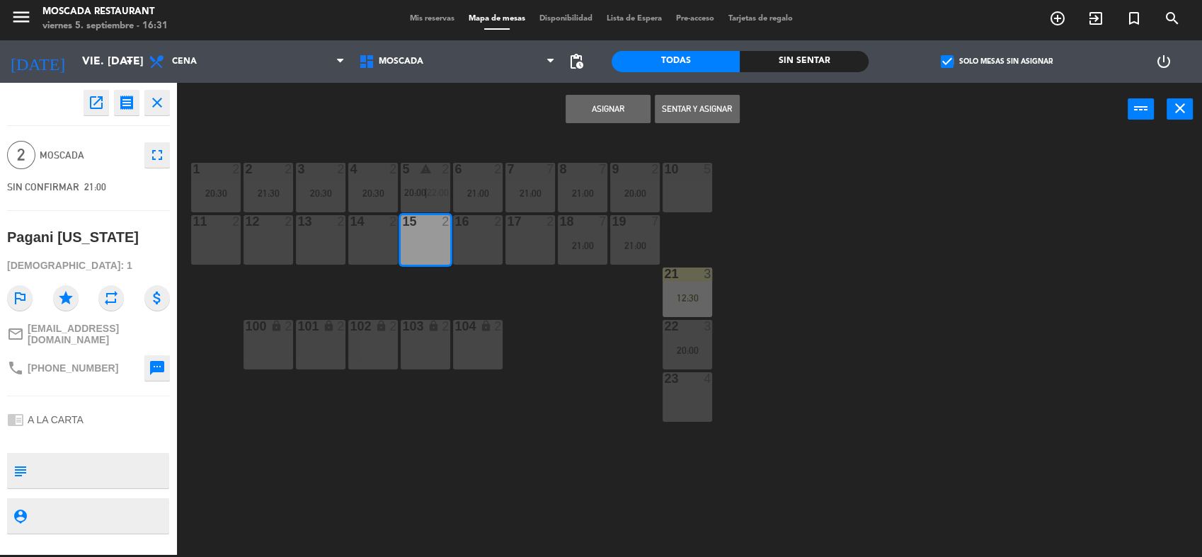
click at [611, 98] on button "Asignar" at bounding box center [608, 109] width 85 height 28
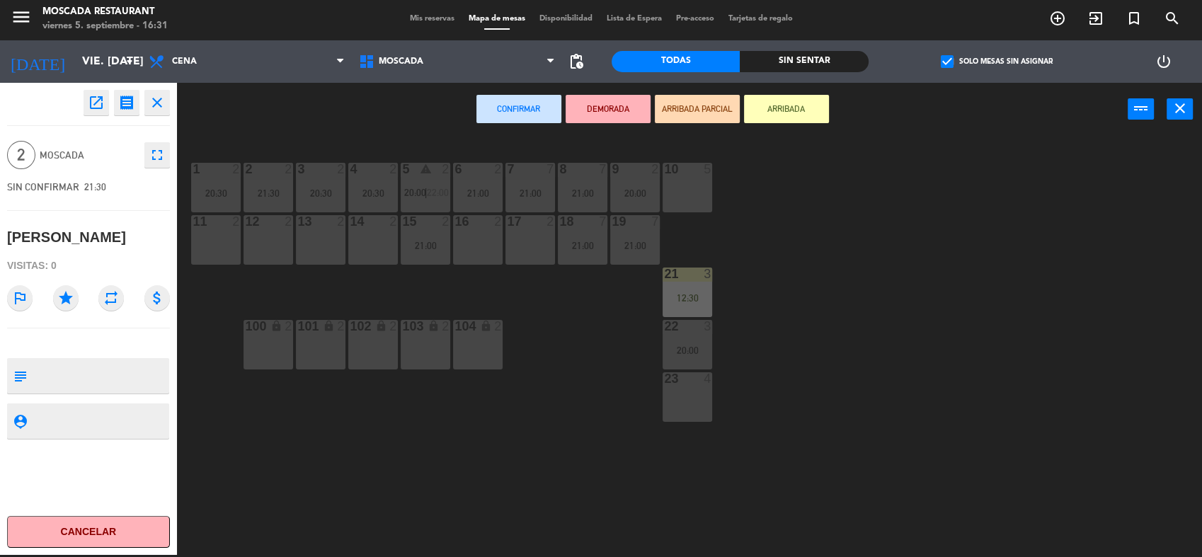
click at [515, 239] on div "17 2" at bounding box center [530, 240] width 50 height 50
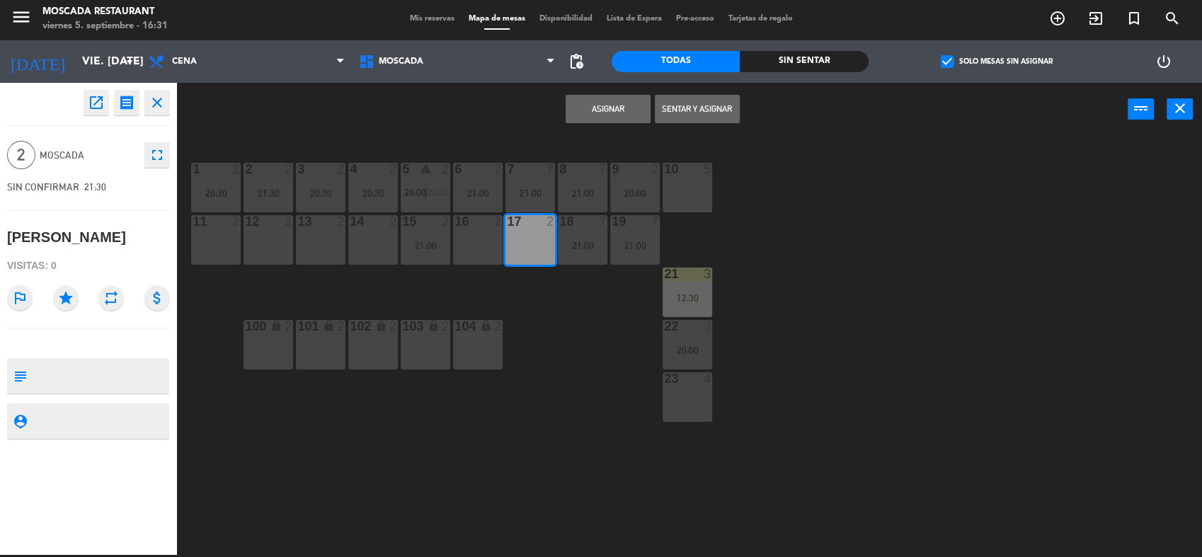
click at [603, 110] on button "Asignar" at bounding box center [608, 109] width 85 height 28
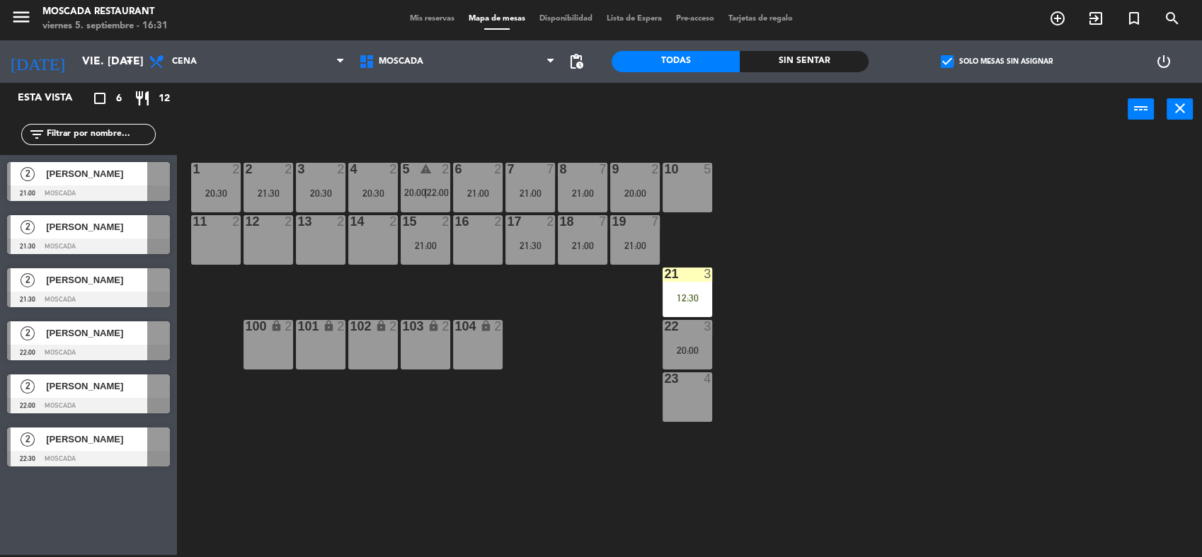
click at [111, 303] on div at bounding box center [88, 300] width 163 height 16
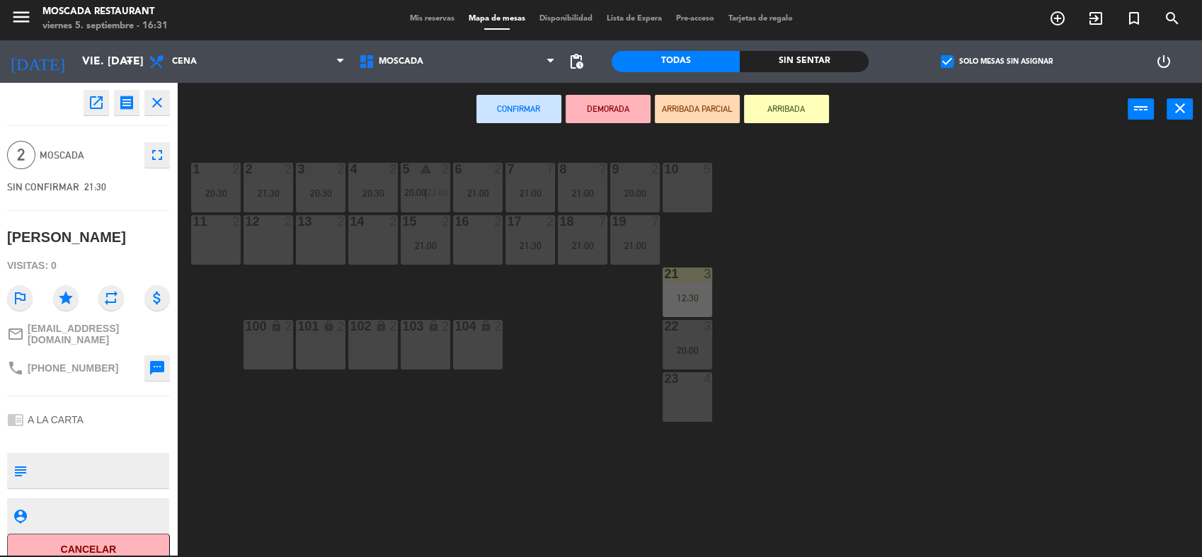
click at [328, 239] on div "13 2" at bounding box center [321, 240] width 50 height 50
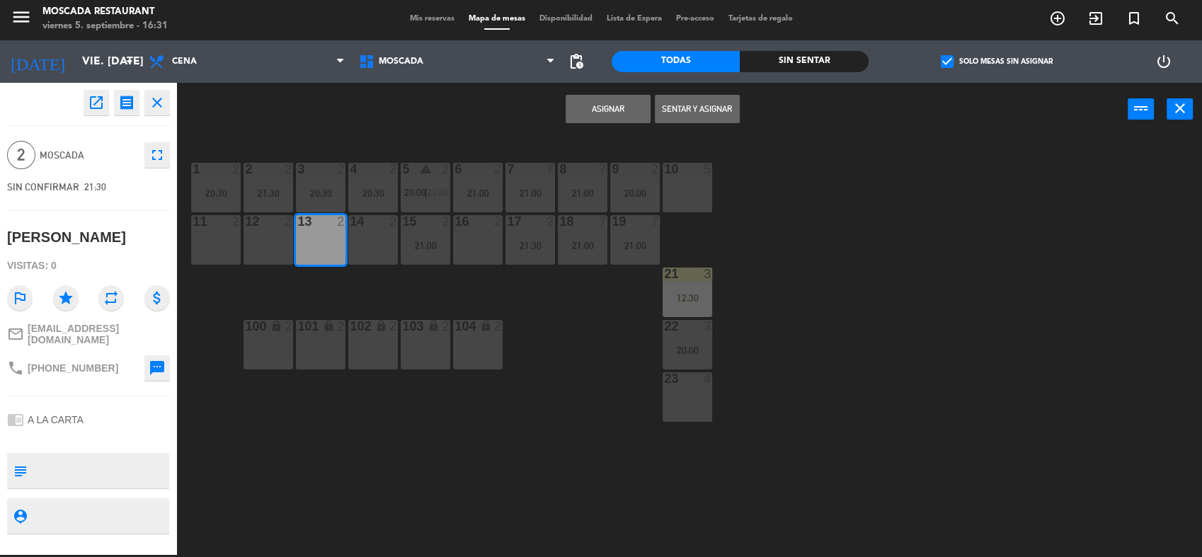
click at [572, 110] on button "Asignar" at bounding box center [608, 109] width 85 height 28
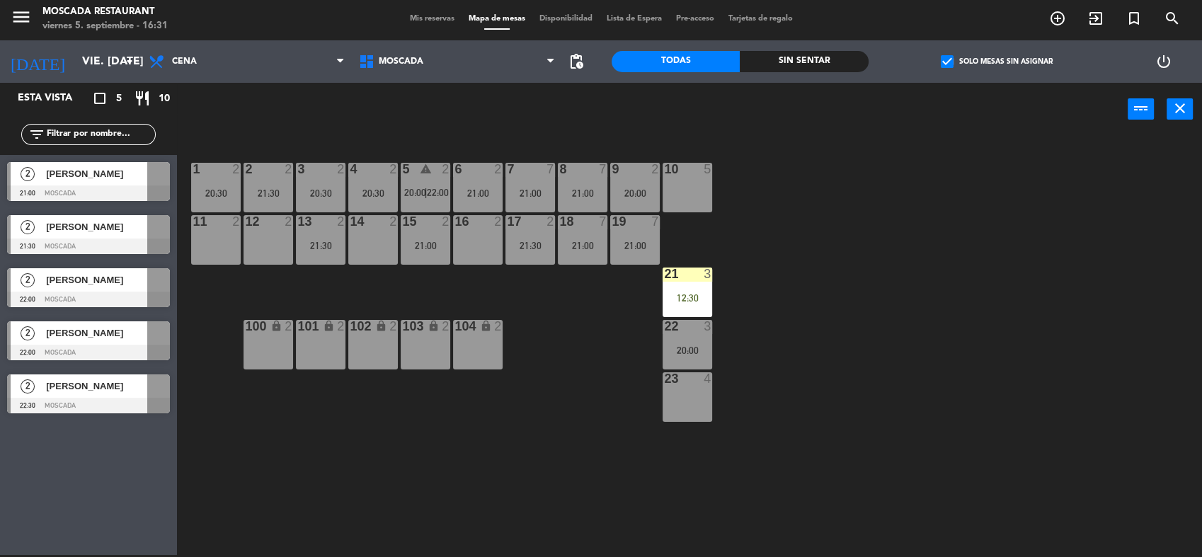
click at [132, 183] on div "[PERSON_NAME]" at bounding box center [96, 173] width 103 height 23
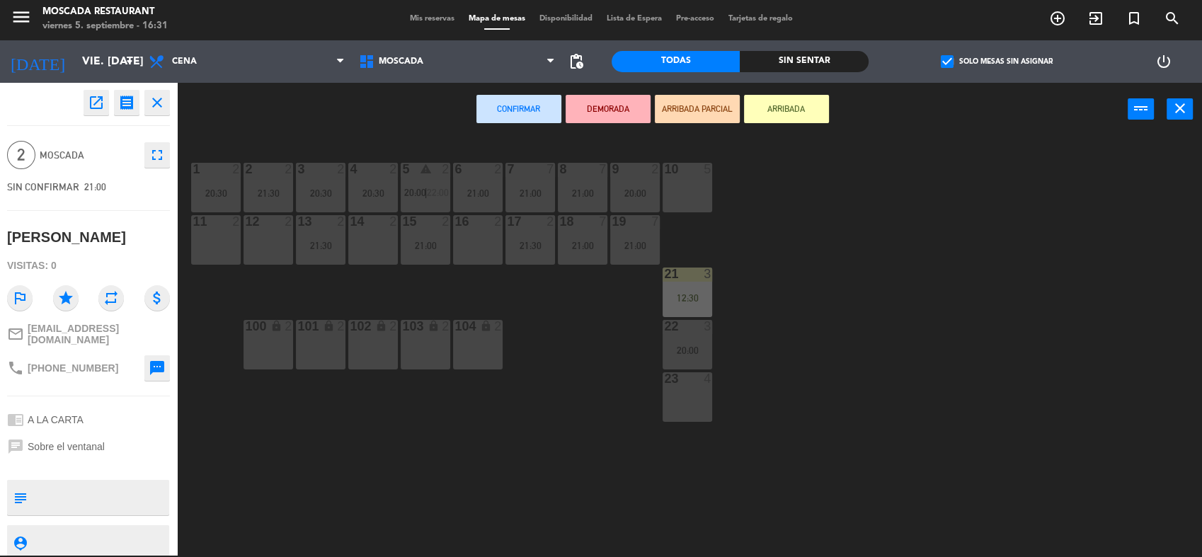
click at [379, 239] on div "14 2" at bounding box center [373, 240] width 50 height 50
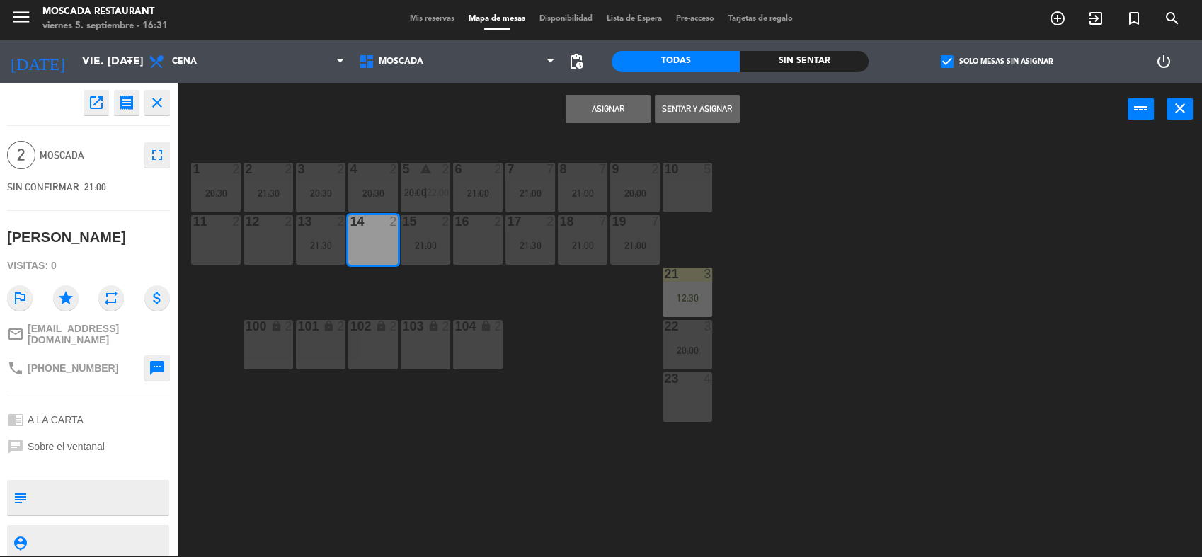
click at [589, 108] on button "Asignar" at bounding box center [608, 109] width 85 height 28
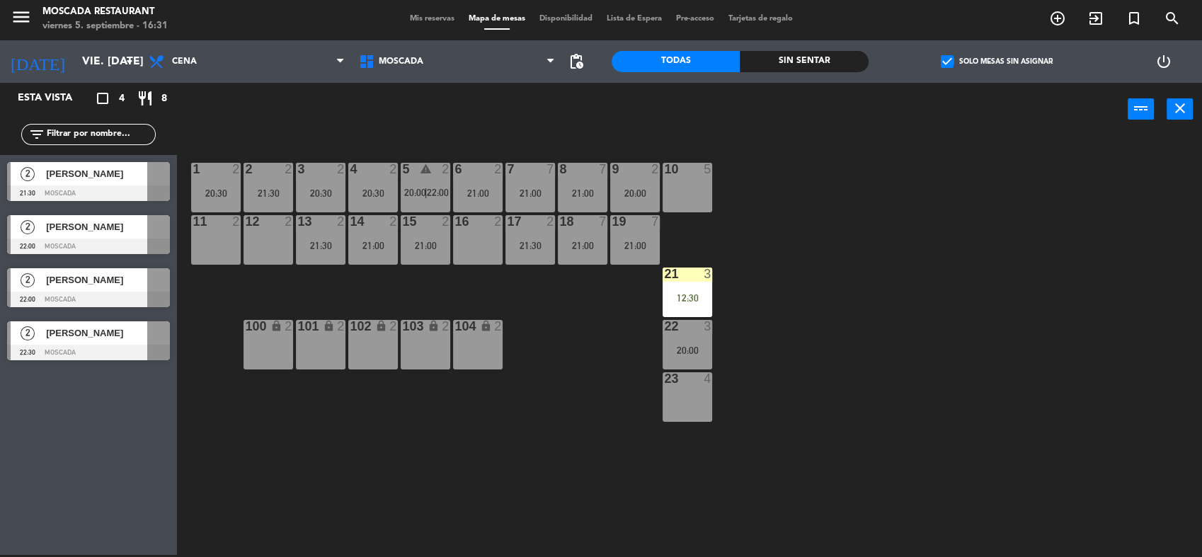
click at [115, 181] on span "[PERSON_NAME]" at bounding box center [96, 173] width 101 height 15
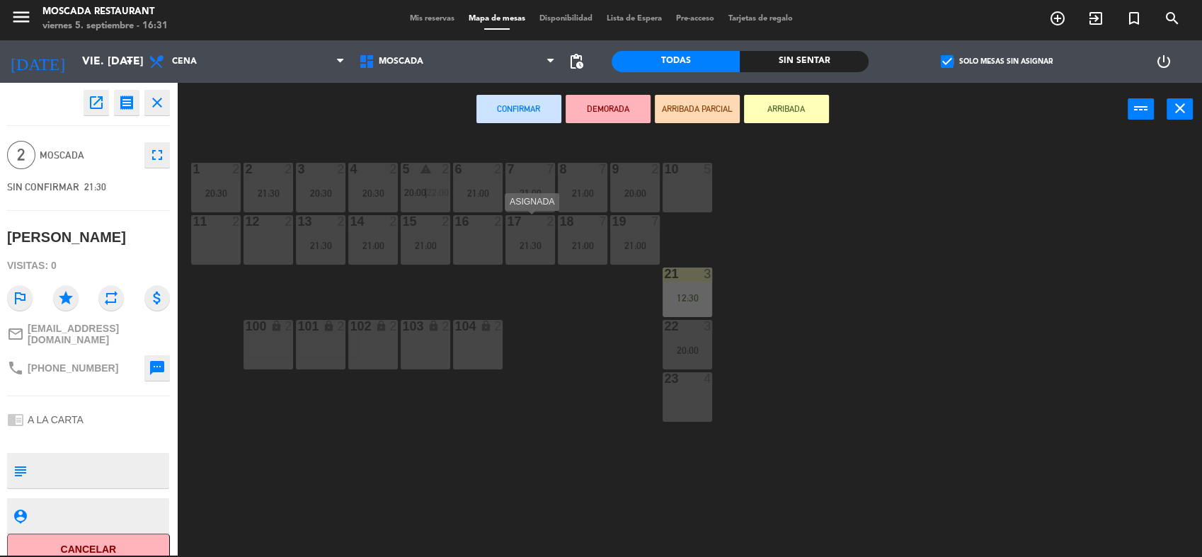
click at [508, 236] on div "17 2 21:30" at bounding box center [530, 240] width 50 height 50
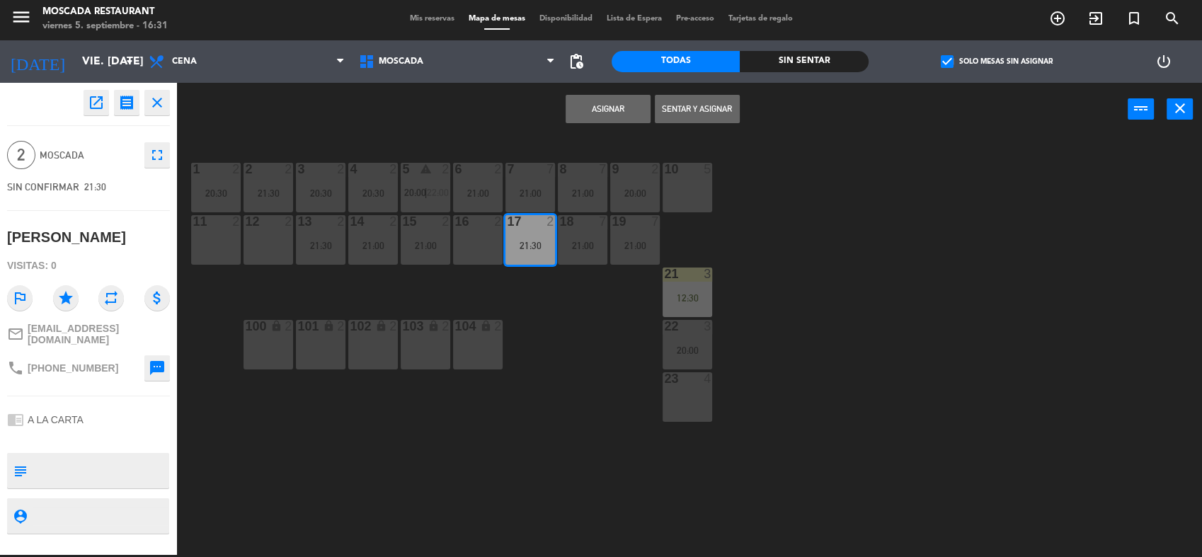
click at [487, 236] on div "16 2" at bounding box center [478, 240] width 50 height 50
click at [532, 236] on div "17 2 21:30" at bounding box center [530, 240] width 50 height 50
click at [617, 96] on button "Asignar" at bounding box center [608, 109] width 85 height 28
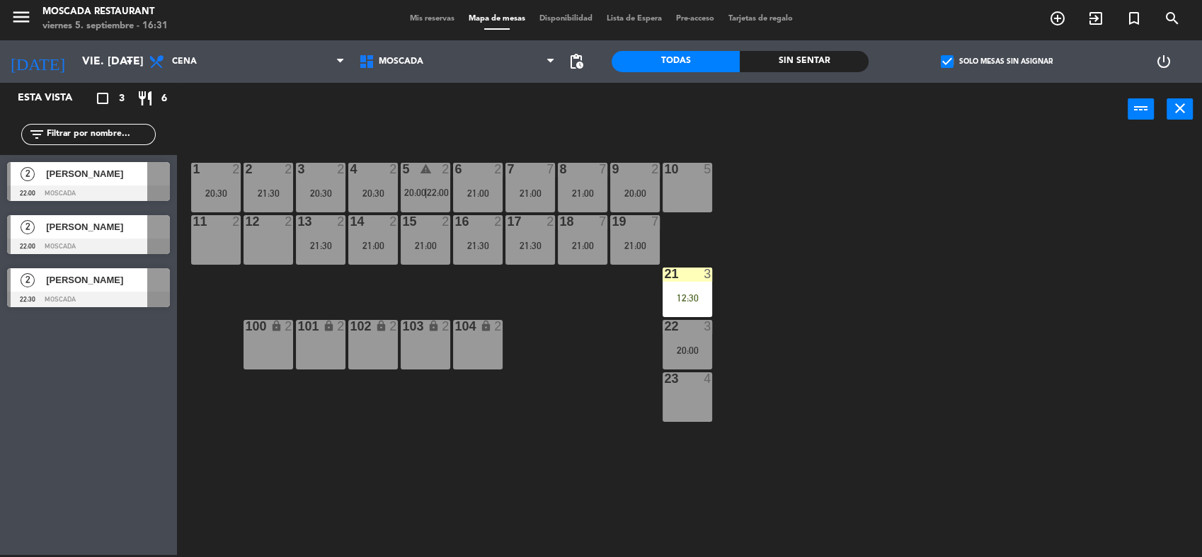
click at [142, 170] on span "[PERSON_NAME]" at bounding box center [96, 173] width 101 height 15
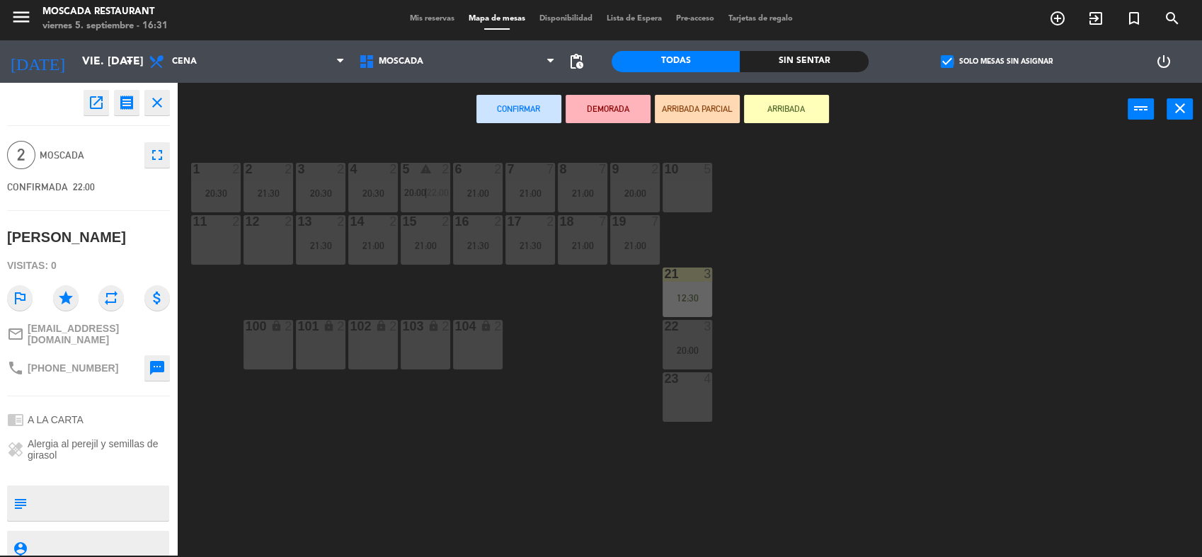
click at [262, 238] on div "12 2" at bounding box center [269, 240] width 50 height 50
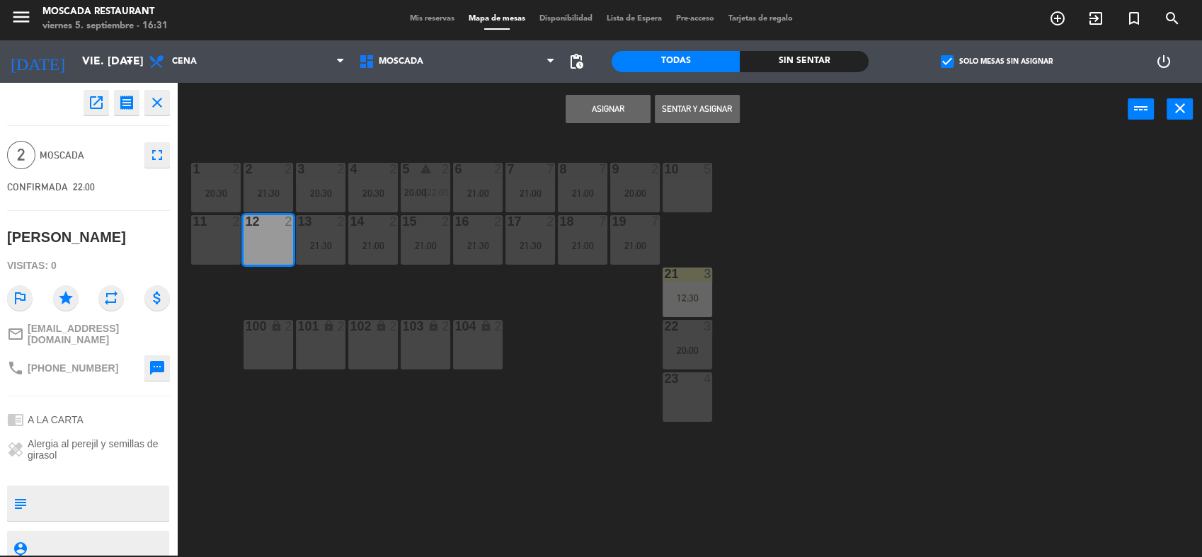
click at [600, 111] on button "Asignar" at bounding box center [608, 109] width 85 height 28
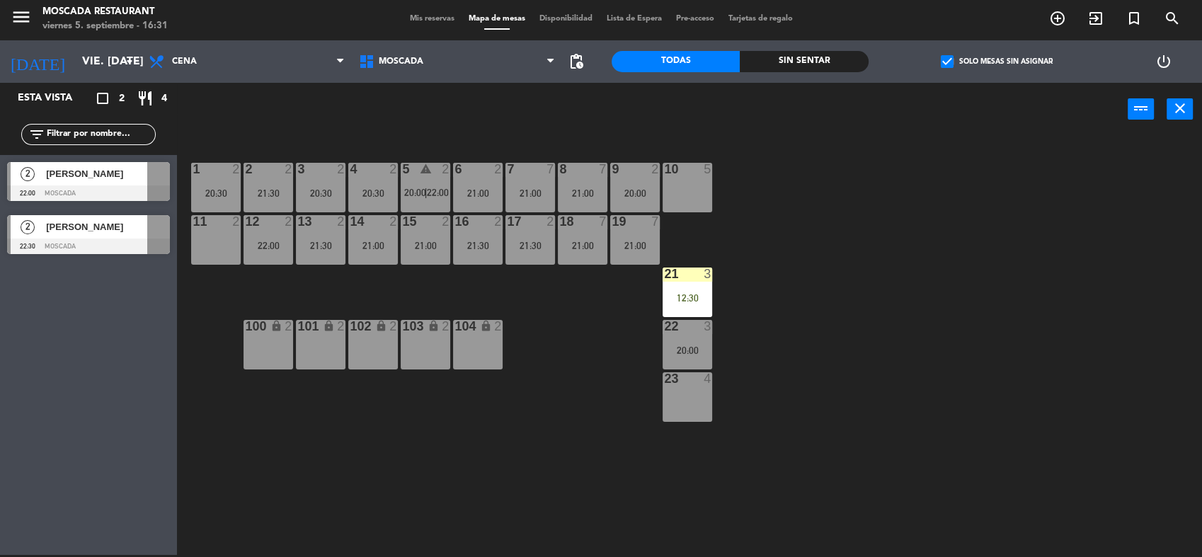
click at [134, 182] on div "[PERSON_NAME]" at bounding box center [96, 173] width 103 height 23
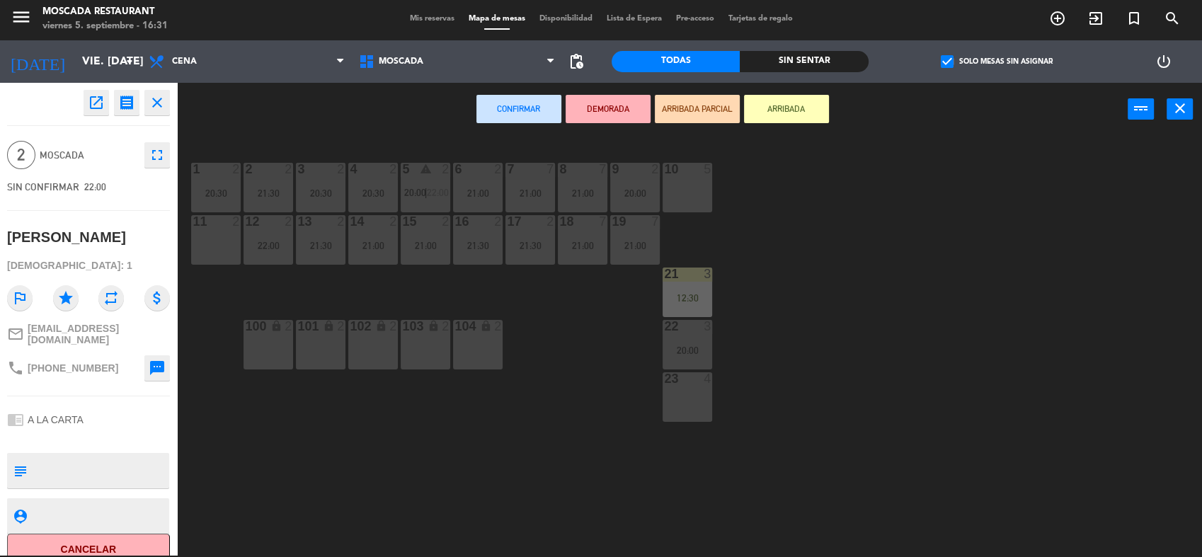
click at [210, 235] on div "11 2" at bounding box center [216, 240] width 50 height 50
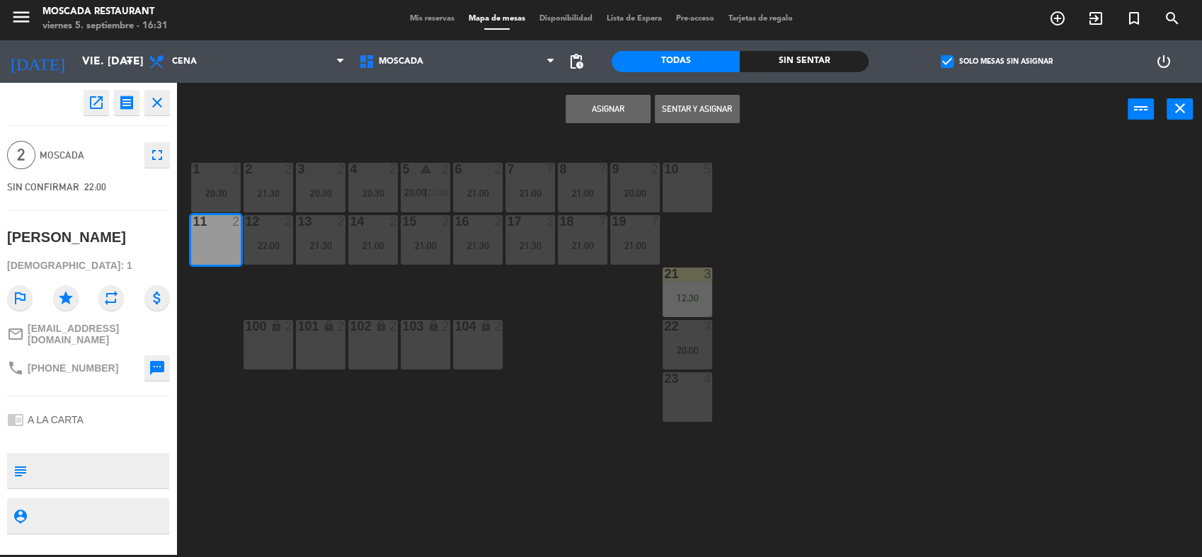
click at [585, 105] on button "Asignar" at bounding box center [608, 109] width 85 height 28
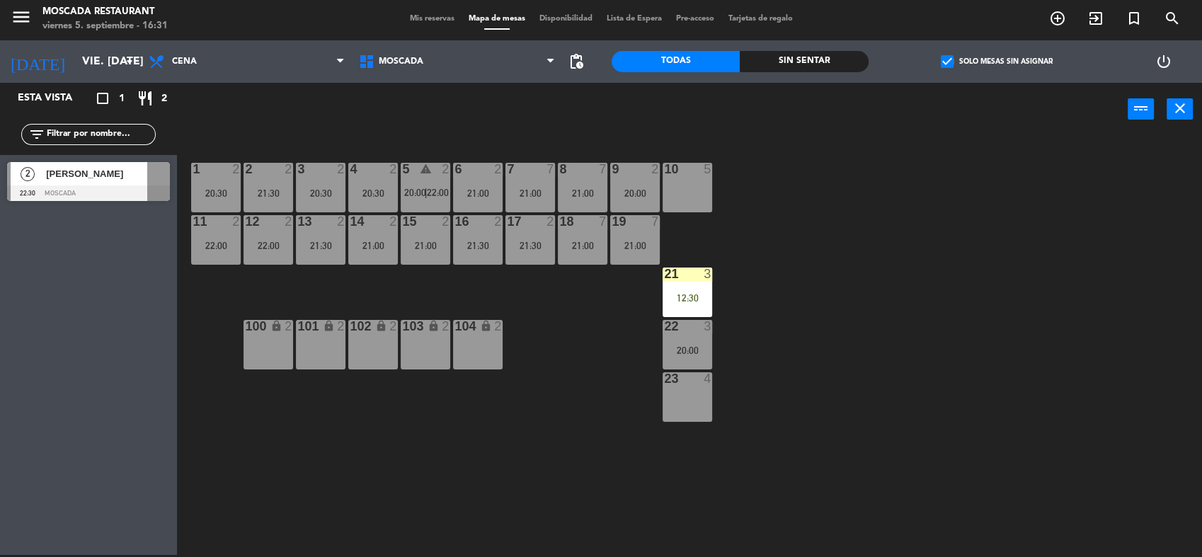
click at [997, 59] on label "check_box Solo mesas sin asignar" at bounding box center [997, 61] width 112 height 13
click at [997, 62] on input "check_box Solo mesas sin asignar" at bounding box center [997, 62] width 0 height 0
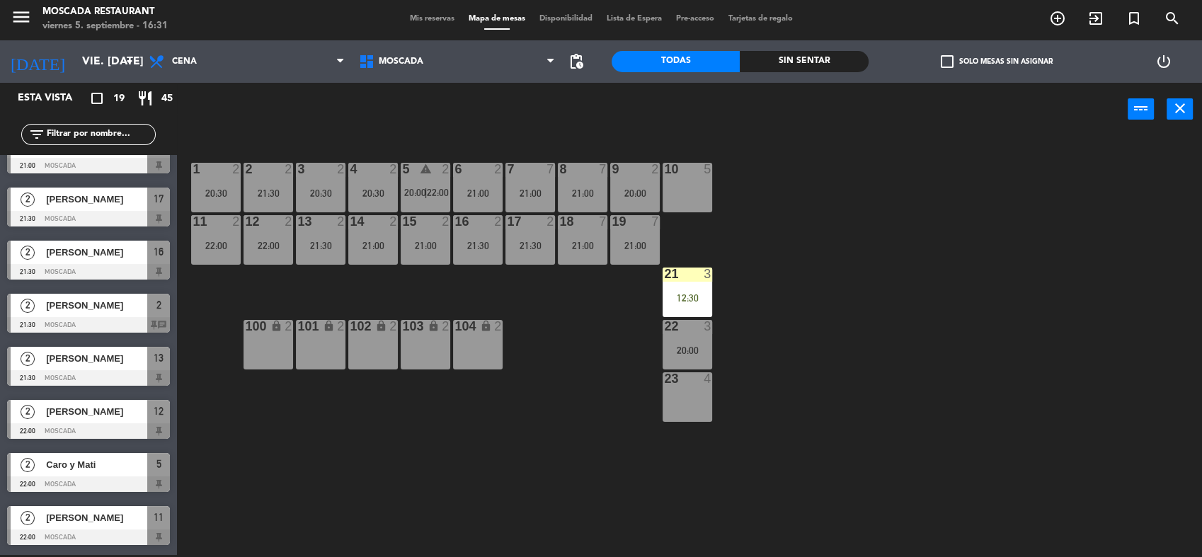
scroll to position [610, 0]
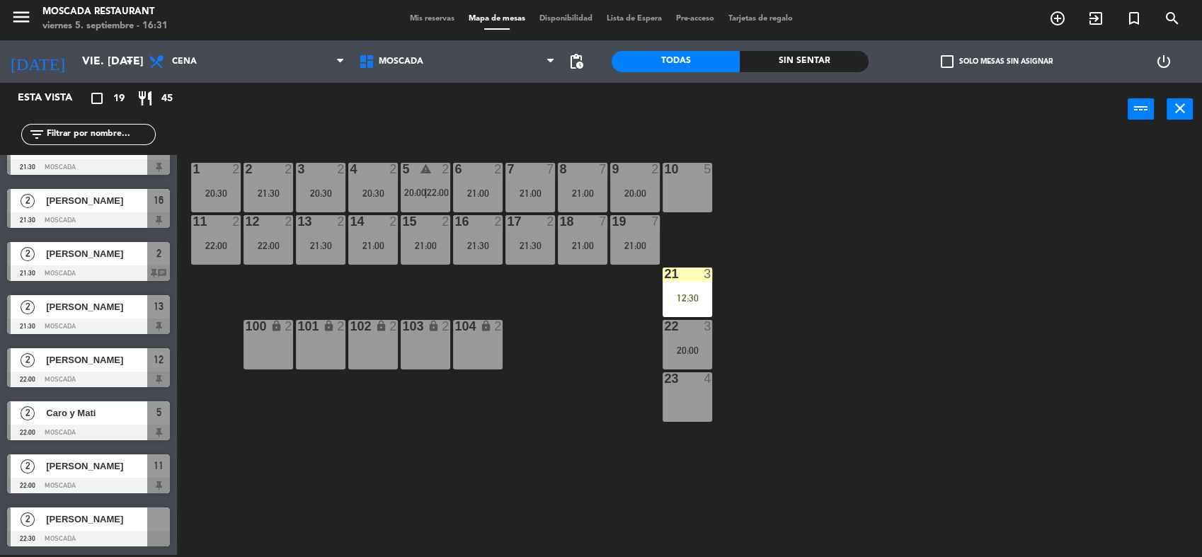
click at [146, 525] on span "[PERSON_NAME]" at bounding box center [96, 519] width 101 height 15
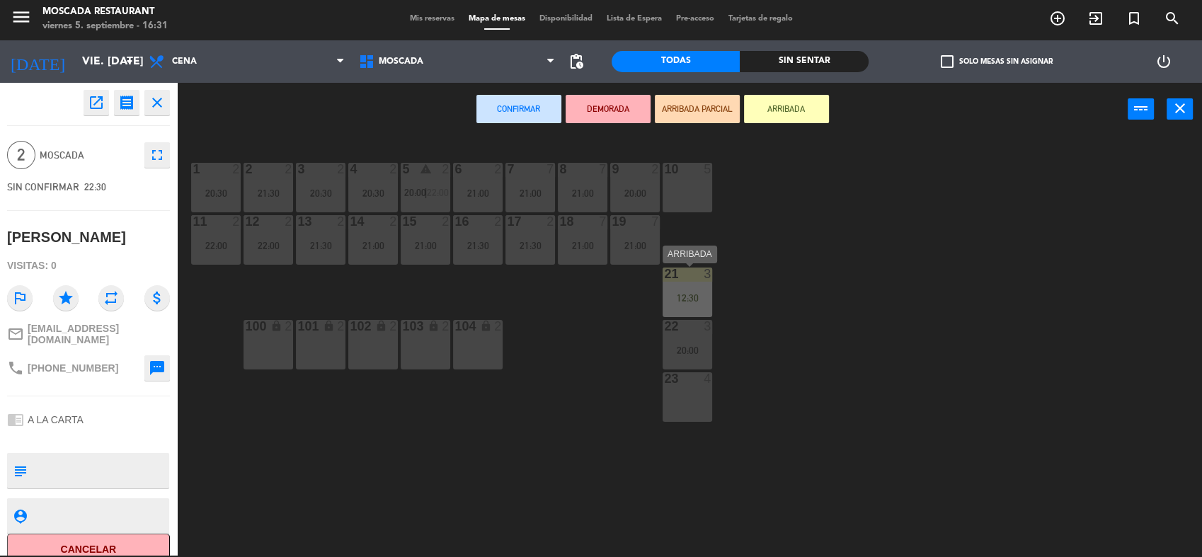
click at [692, 293] on div "12:30" at bounding box center [688, 298] width 50 height 10
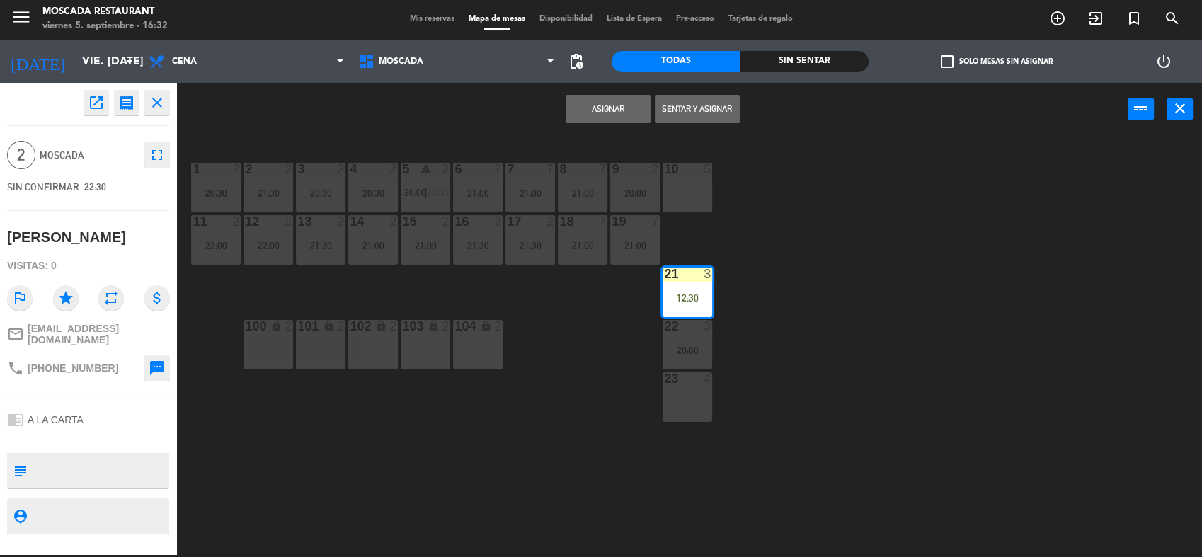
click at [607, 117] on button "Asignar" at bounding box center [608, 109] width 85 height 28
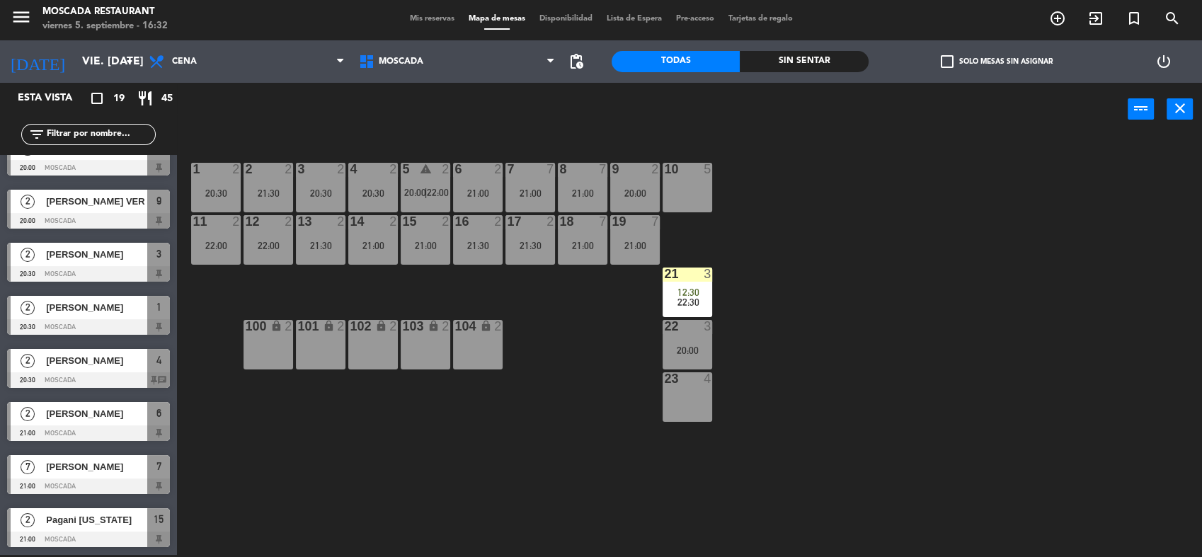
scroll to position [0, 0]
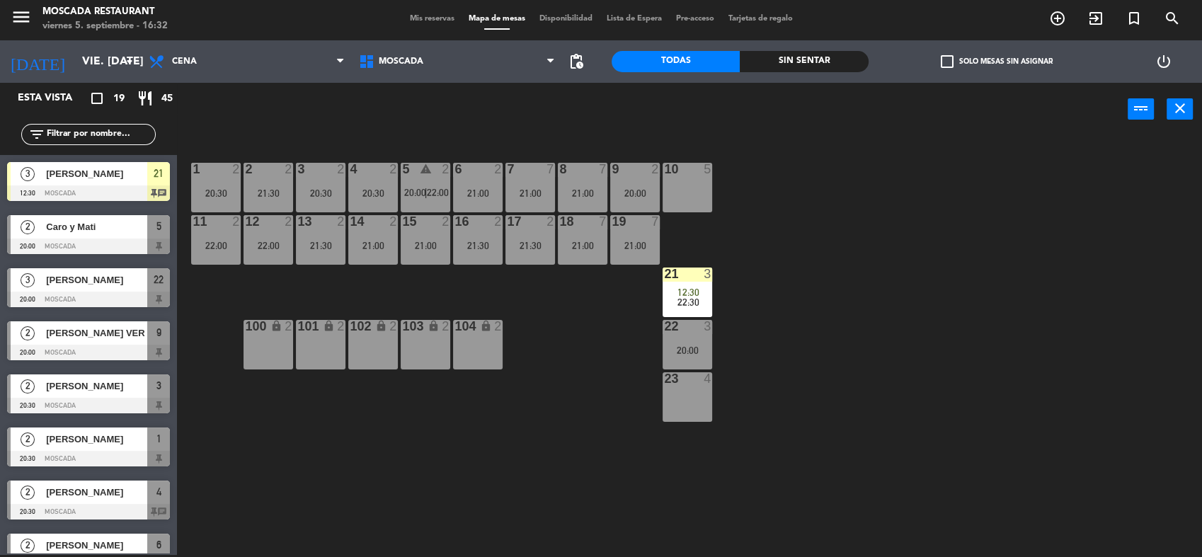
click at [436, 16] on span "Mis reservas" at bounding box center [432, 19] width 59 height 8
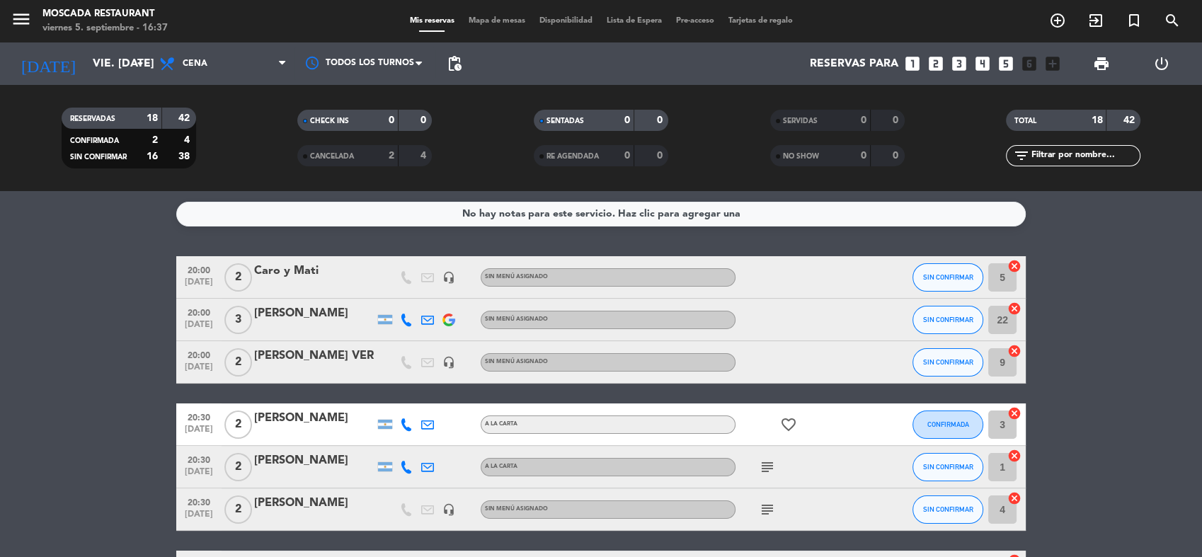
click at [511, 24] on span "Mapa de mesas" at bounding box center [497, 21] width 71 height 8
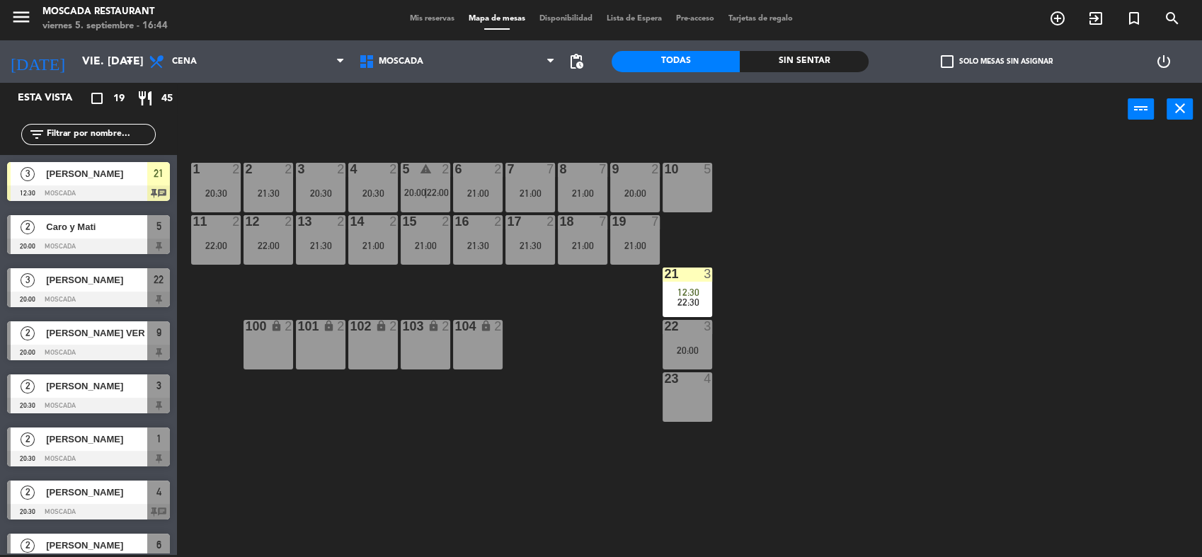
click at [440, 37] on div "menu Moscada Restaurant viernes 5. septiembre - 16:44 Mis reservas Mapa de mesa…" at bounding box center [601, 19] width 1202 height 42
click at [436, 23] on span "Mis reservas" at bounding box center [432, 19] width 59 height 8
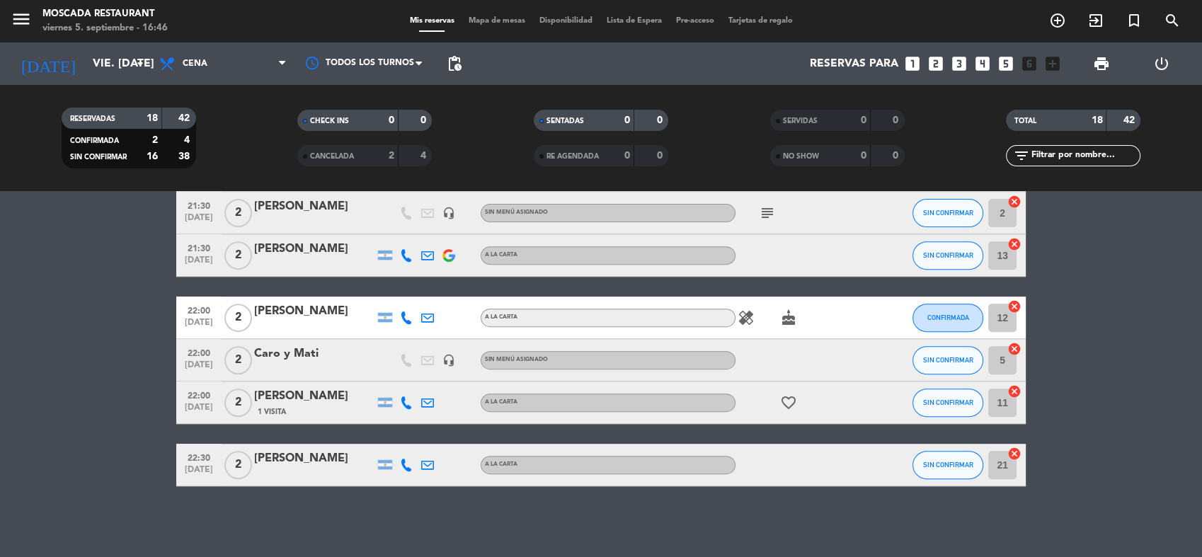
scroll to position [555, 0]
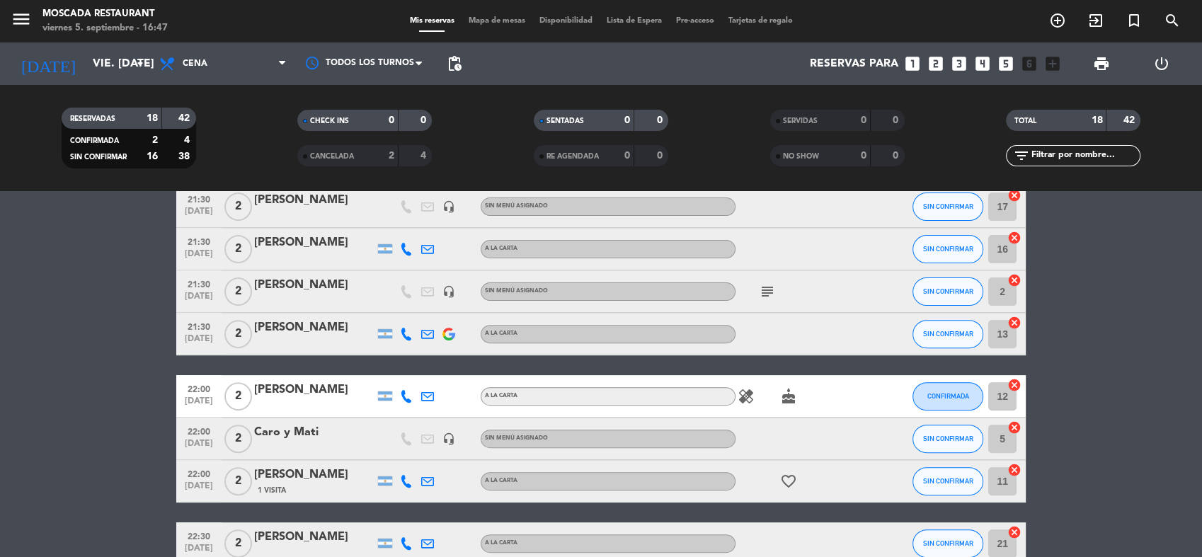
click at [1121, 294] on bookings-row "20:00 [DATE] 2 Caro y Mati headset_mic Sin menú asignado SIN CONFIRMAR 5 cancel…" at bounding box center [601, 133] width 1202 height 864
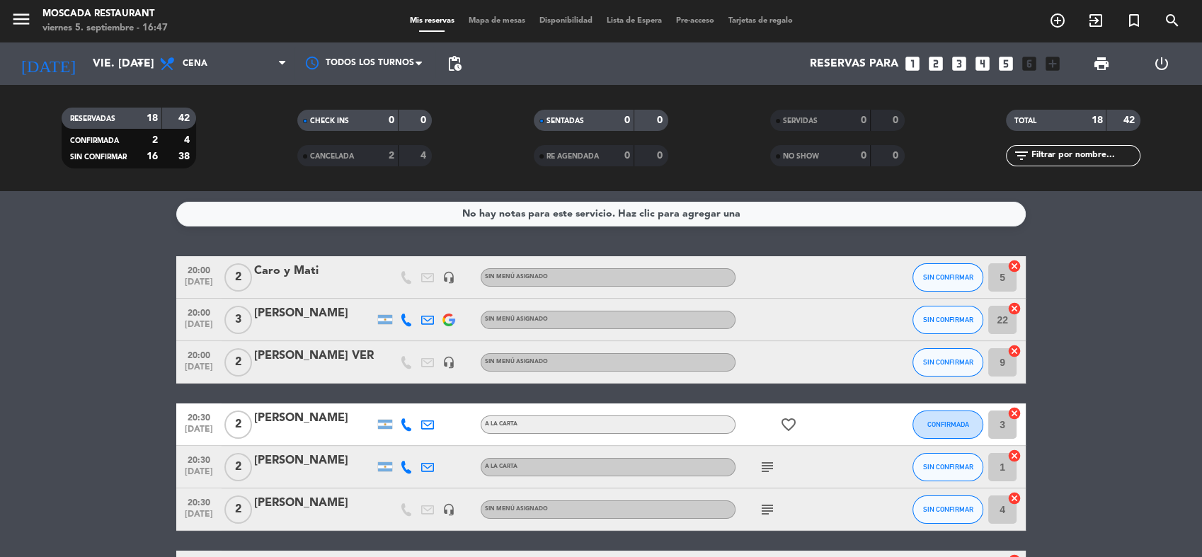
scroll to position [634, 0]
